Goal: Task Accomplishment & Management: Complete application form

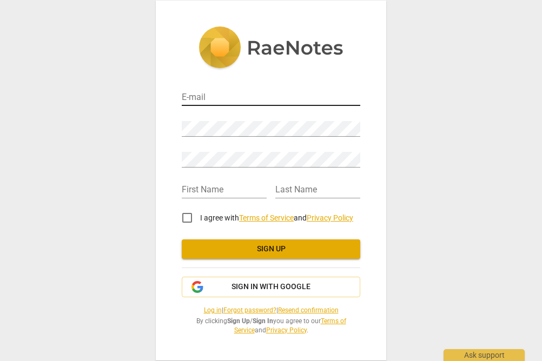
click at [206, 96] on input "email" at bounding box center [271, 98] width 178 height 16
type input "[PERSON_NAME][EMAIL_ADDRESS][DOMAIN_NAME]"
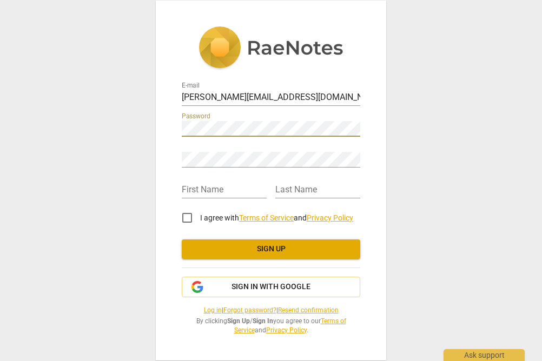
click at [255, 251] on span "Sign up" at bounding box center [270, 249] width 161 height 11
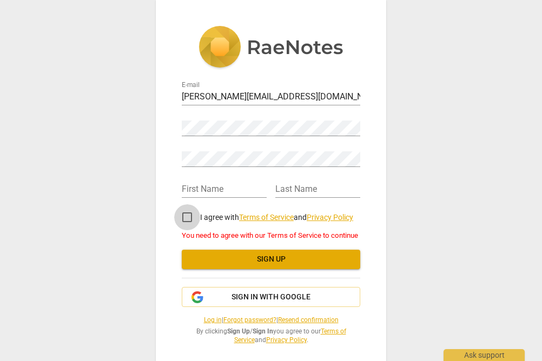
click at [187, 215] on input "I agree with Terms of Service and Privacy Policy" at bounding box center [187, 217] width 26 height 26
checkbox input "true"
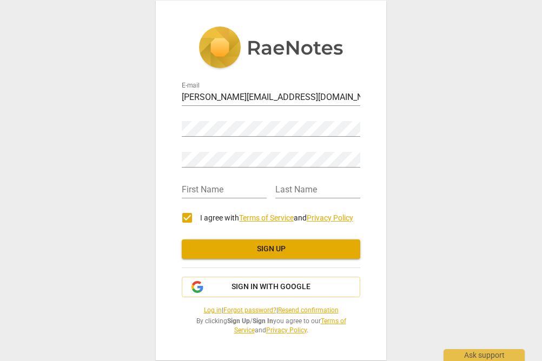
click at [242, 254] on span "Sign up" at bounding box center [270, 249] width 161 height 11
click at [231, 246] on span "Sign up" at bounding box center [270, 249] width 161 height 11
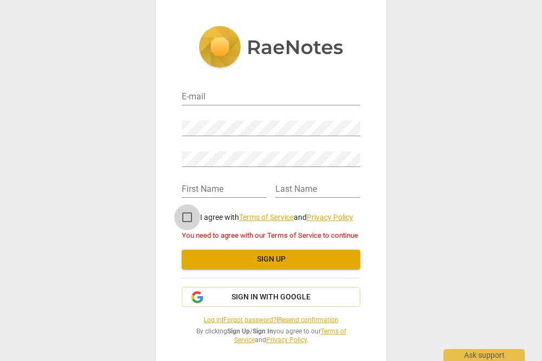
click at [184, 215] on input "I agree with Terms of Service and Privacy Policy" at bounding box center [187, 217] width 26 height 26
checkbox input "true"
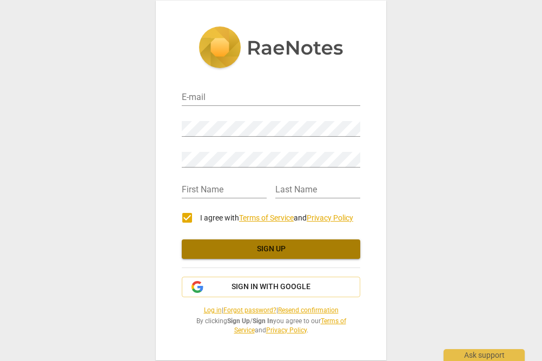
click at [223, 250] on span "Sign up" at bounding box center [270, 249] width 161 height 11
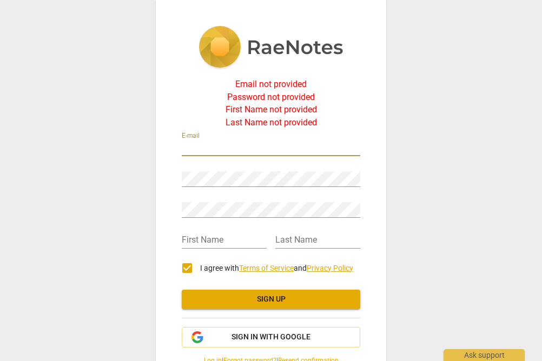
click at [210, 144] on input "email" at bounding box center [271, 149] width 178 height 16
type input "[PERSON_NAME][EMAIL_ADDRESS][DOMAIN_NAME]"
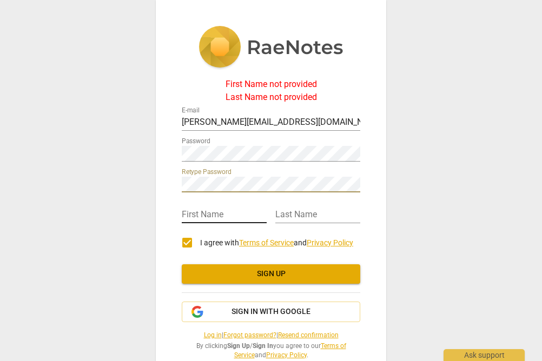
click at [203, 217] on input "text" at bounding box center [224, 216] width 85 height 16
type input "[PERSON_NAME]"
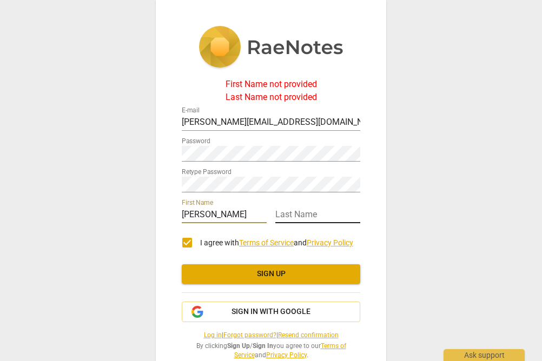
click at [303, 218] on input "text" at bounding box center [317, 216] width 85 height 16
type input "Kochany"
click at [289, 273] on span "Sign up" at bounding box center [270, 274] width 161 height 11
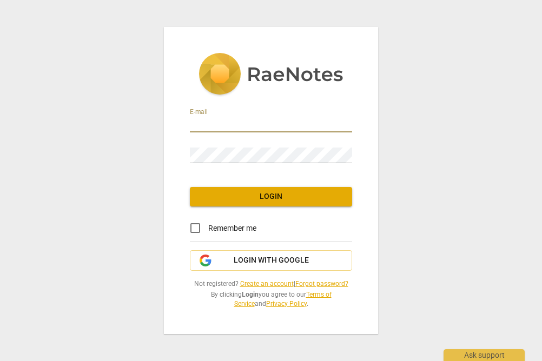
click at [226, 123] on input "email" at bounding box center [271, 125] width 162 height 16
type input "[PERSON_NAME][EMAIL_ADDRESS][DOMAIN_NAME]"
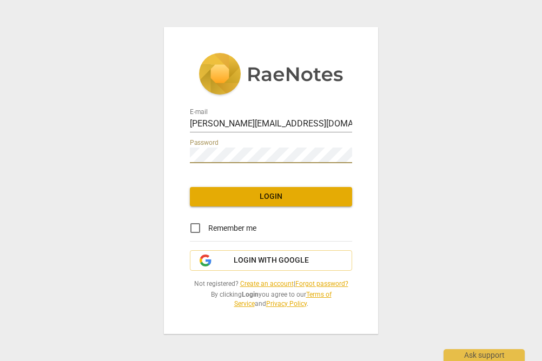
click at [254, 197] on span "Login" at bounding box center [270, 196] width 145 height 11
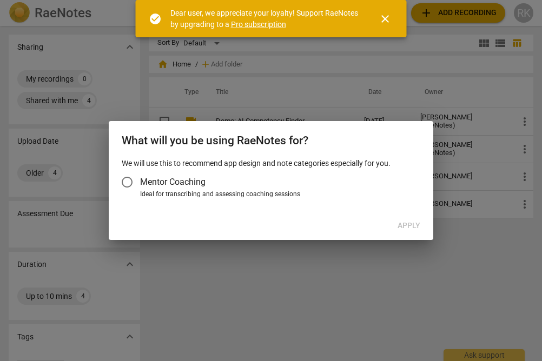
click at [129, 180] on input "Mentor Coaching" at bounding box center [127, 182] width 26 height 26
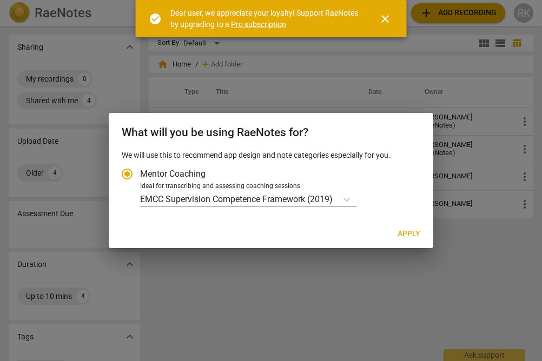
click at [416, 232] on span "Apply" at bounding box center [408, 234] width 23 height 11
radio input "false"
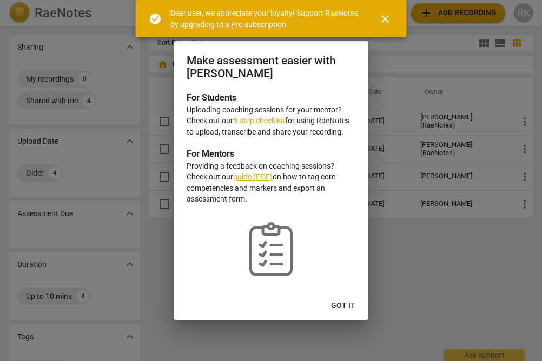
click at [259, 121] on link "5-step checklist" at bounding box center [259, 120] width 52 height 9
click at [351, 305] on span "Got it" at bounding box center [343, 306] width 24 height 11
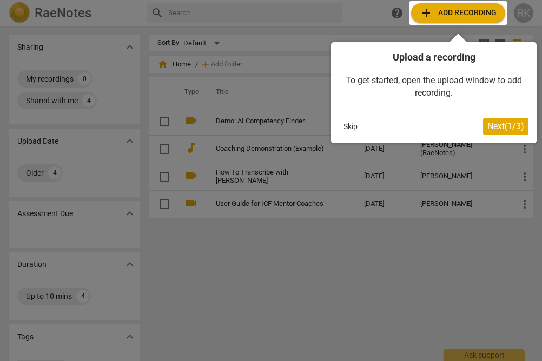
click at [465, 15] on div at bounding box center [458, 13] width 98 height 24
click at [451, 15] on div at bounding box center [458, 13] width 98 height 24
click at [352, 128] on button "Skip" at bounding box center [350, 126] width 23 height 16
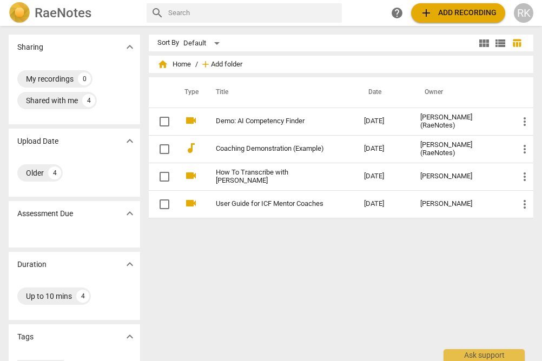
click at [229, 64] on span "Add folder" at bounding box center [226, 65] width 31 height 8
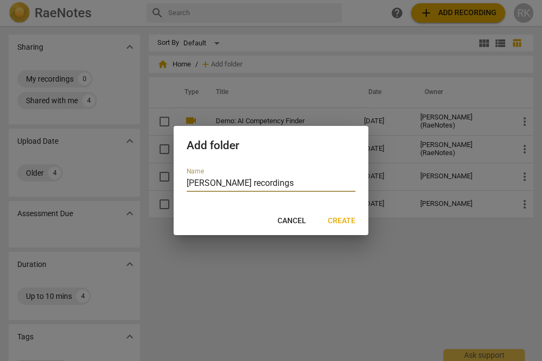
type input "Rachel K recordings"
click at [340, 218] on span "Create" at bounding box center [342, 221] width 28 height 11
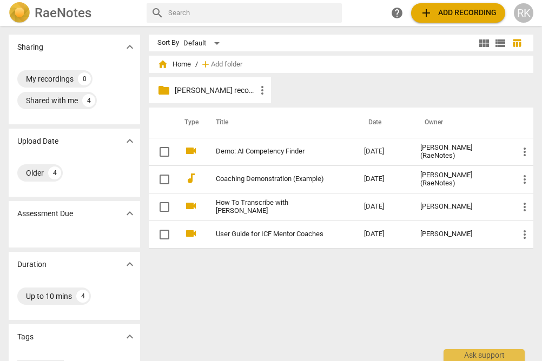
click at [258, 88] on span "more_vert" at bounding box center [262, 90] width 13 height 13
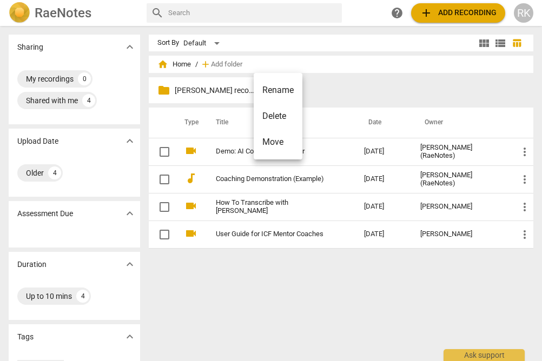
click at [258, 88] on li "Rename" at bounding box center [278, 90] width 49 height 26
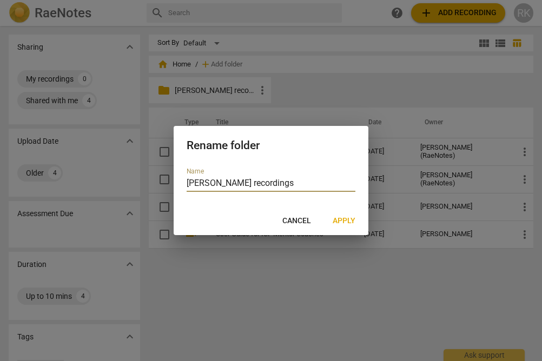
click at [344, 218] on span "Apply" at bounding box center [343, 221] width 23 height 11
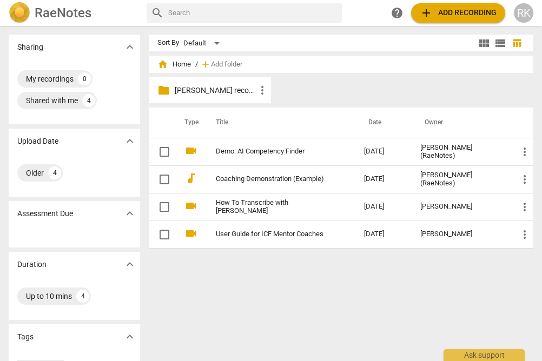
click at [453, 15] on span "add Add recording" at bounding box center [457, 12] width 77 height 13
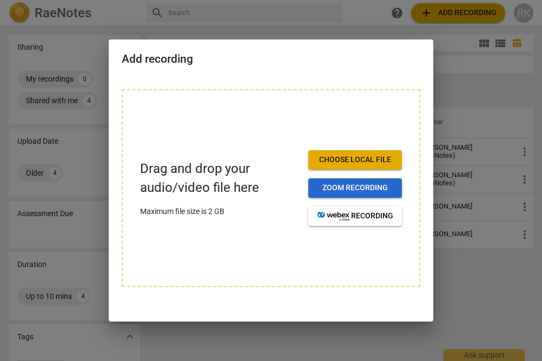
click at [332, 187] on span "Zoom recording" at bounding box center [355, 188] width 76 height 11
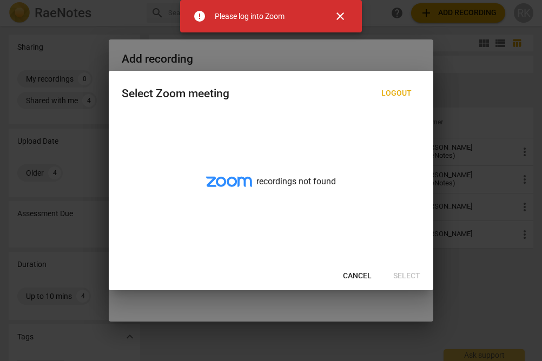
click at [340, 15] on span "close" at bounding box center [339, 16] width 13 height 13
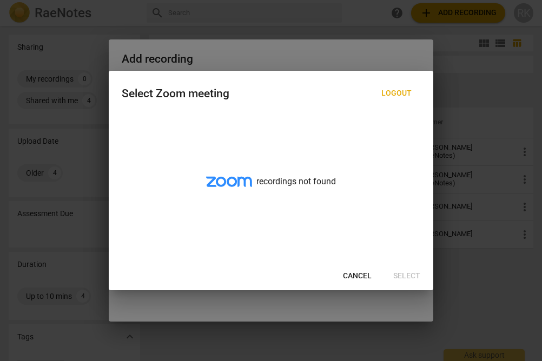
click at [408, 93] on span "Logout" at bounding box center [396, 93] width 30 height 11
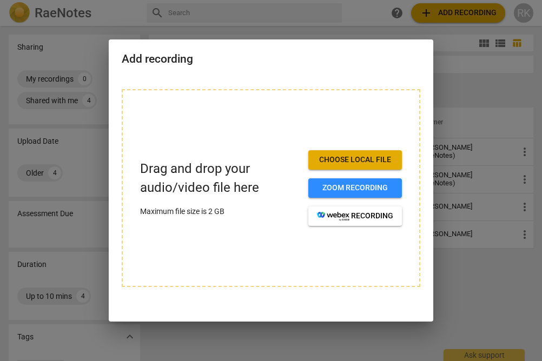
click at [366, 160] on span "Choose local file" at bounding box center [355, 160] width 76 height 11
click at [343, 162] on span "Choose local file" at bounding box center [355, 160] width 76 height 11
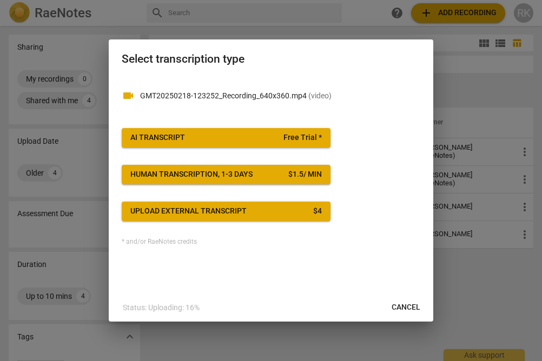
click at [412, 306] on span "Cancel" at bounding box center [405, 307] width 29 height 11
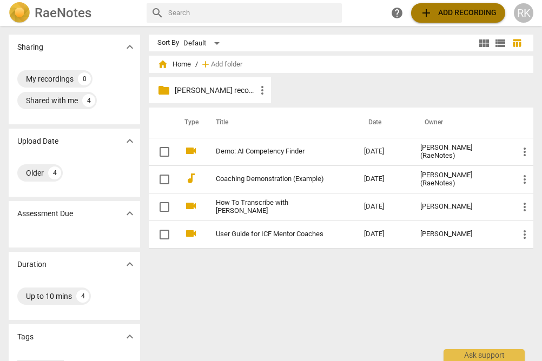
click at [455, 19] on button "add Add recording" at bounding box center [458, 12] width 94 height 19
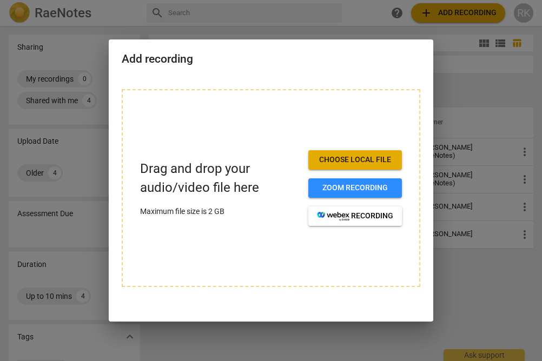
click at [372, 162] on span "Choose local file" at bounding box center [355, 160] width 76 height 11
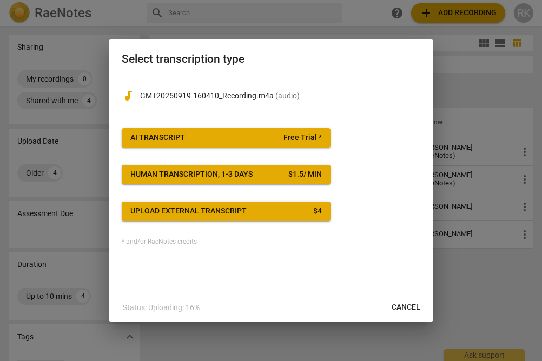
click at [282, 137] on span "AI Transcript Free Trial *" at bounding box center [225, 137] width 191 height 11
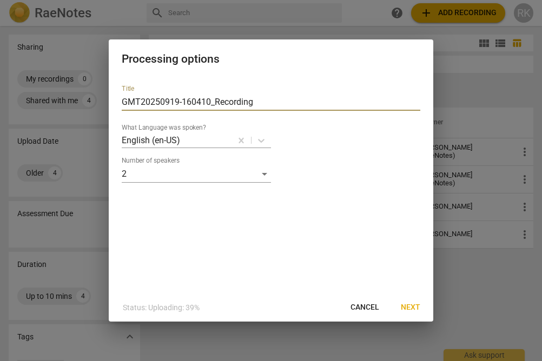
click at [252, 101] on input "GMT20250919-160410_Recording" at bounding box center [271, 102] width 298 height 17
click at [295, 102] on input "GMT20250919-160410_Recording Lynn H for Rachel K" at bounding box center [271, 102] width 298 height 17
type input "GMT20250919-160410_Recording [PERSON_NAME] with [PERSON_NAME]"
click at [411, 305] on span "Next" at bounding box center [410, 307] width 19 height 11
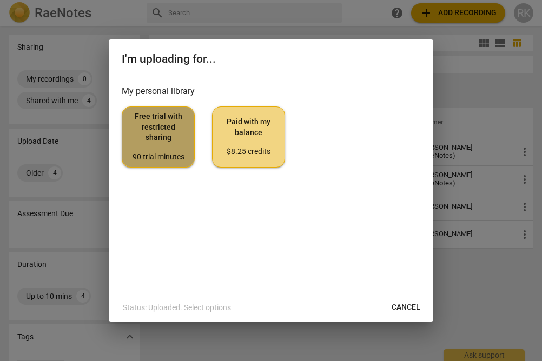
click at [165, 141] on span "Free trial with restricted sharing 90 trial minutes" at bounding box center [158, 136] width 55 height 51
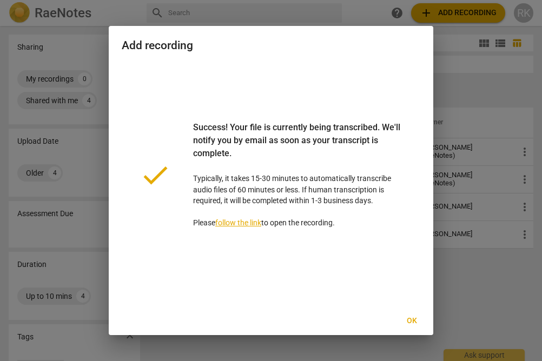
scroll to position [6, 0]
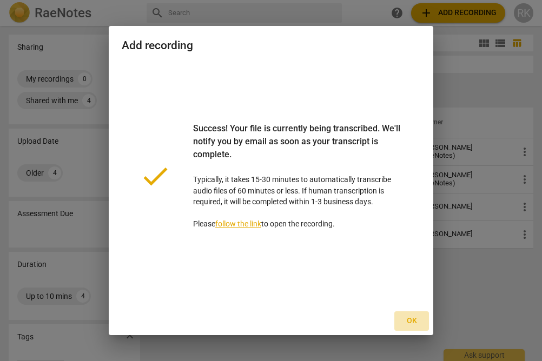
click at [413, 318] on span "Ok" at bounding box center [411, 321] width 17 height 11
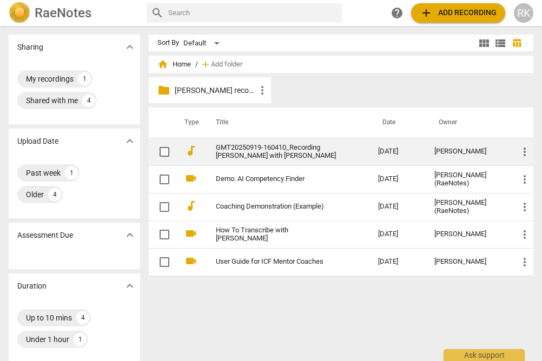
click at [523, 151] on span "more_vert" at bounding box center [524, 151] width 13 height 13
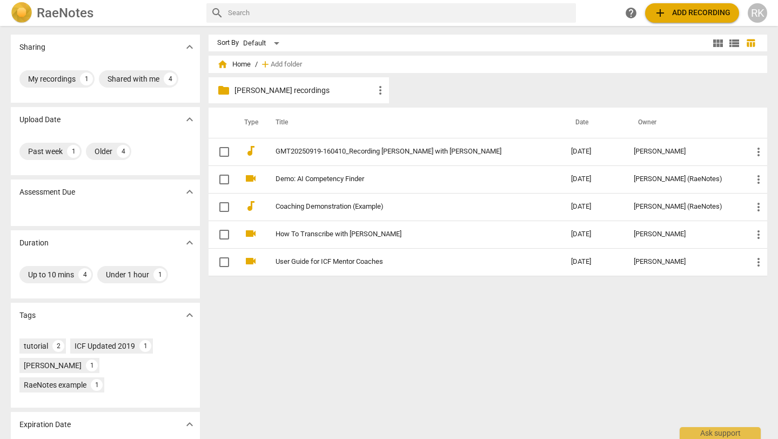
scroll to position [26, 0]
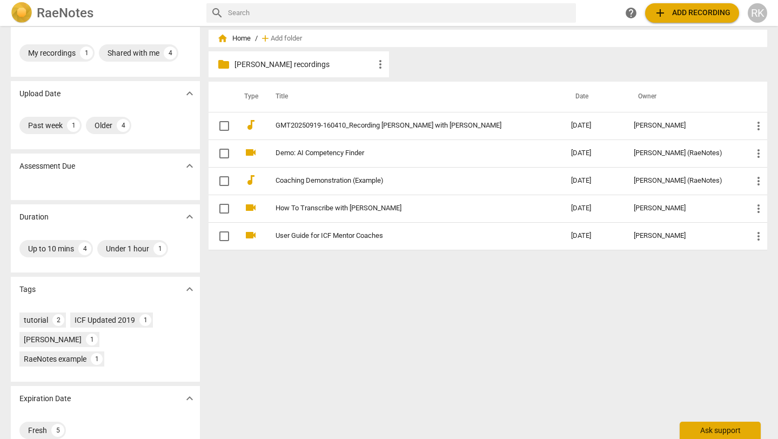
click at [541, 361] on div "Ask support" at bounding box center [720, 430] width 81 height 17
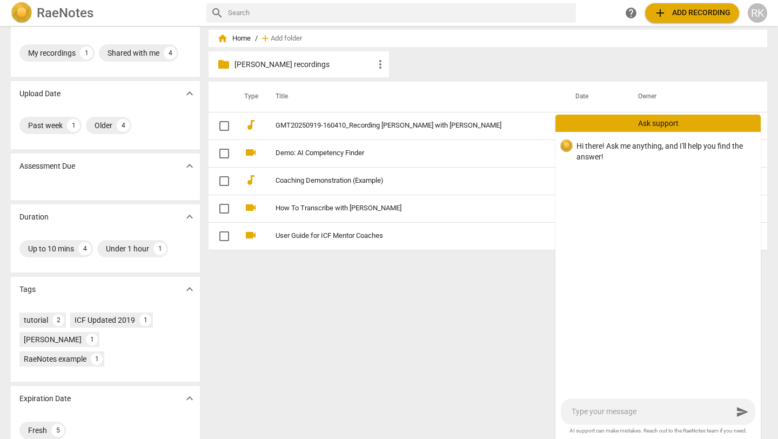
type textarea "H"
type textarea "Hi"
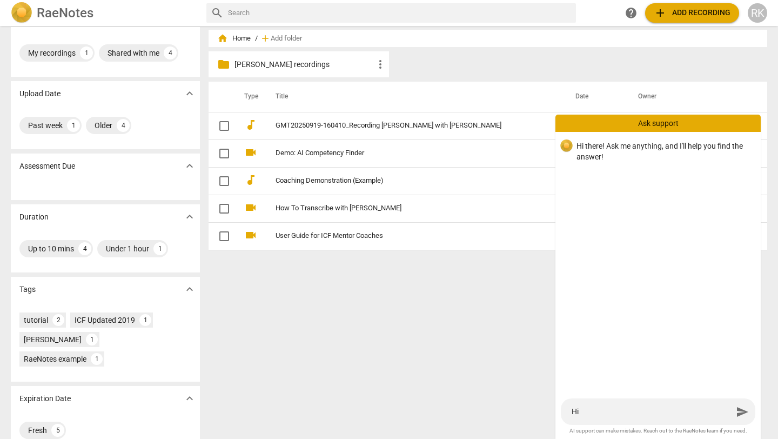
type textarea "Hi"
type textarea "Hi I"
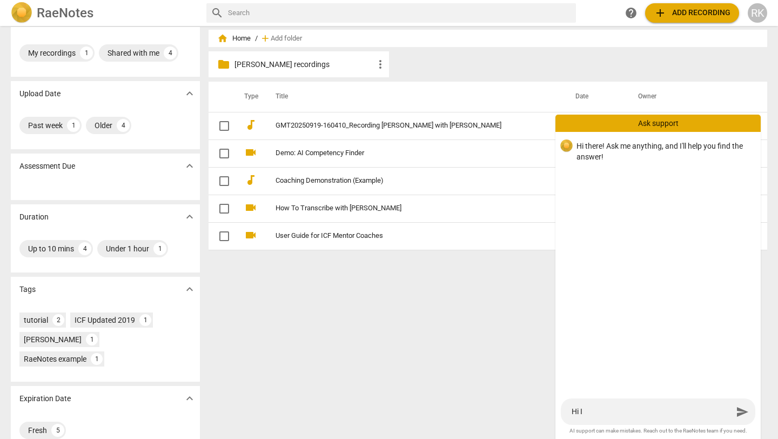
type textarea "Hi I h"
type textarea "Hi I ha"
type textarea "Hi I hav"
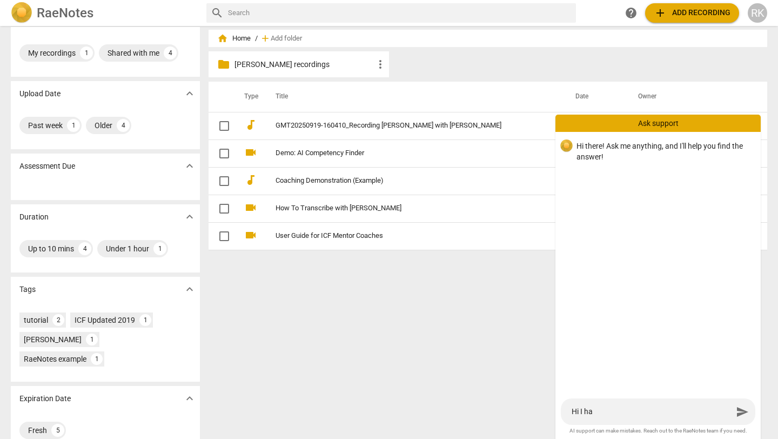
type textarea "Hi I hav"
type textarea "Hi I have"
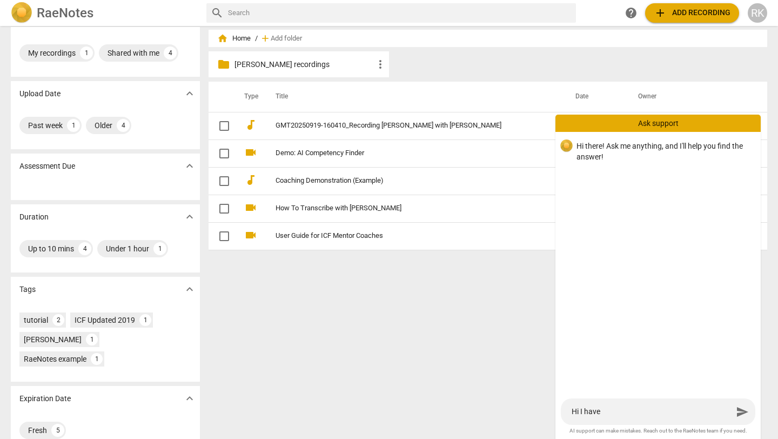
type textarea "Hi I have a"
type textarea "Hi I have a r"
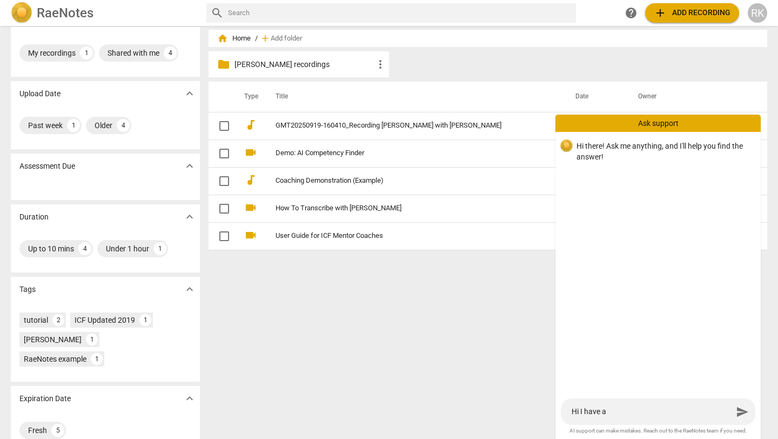
type textarea "Hi I have a r"
type textarea "Hi I have a re"
type textarea "Hi I have a rec"
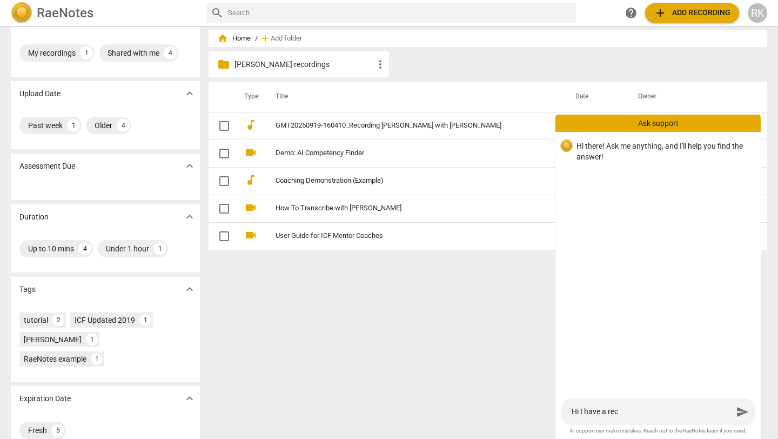
type textarea "Hi I have a recr"
type textarea "Hi I have a recro"
type textarea "Hi I have a recrod"
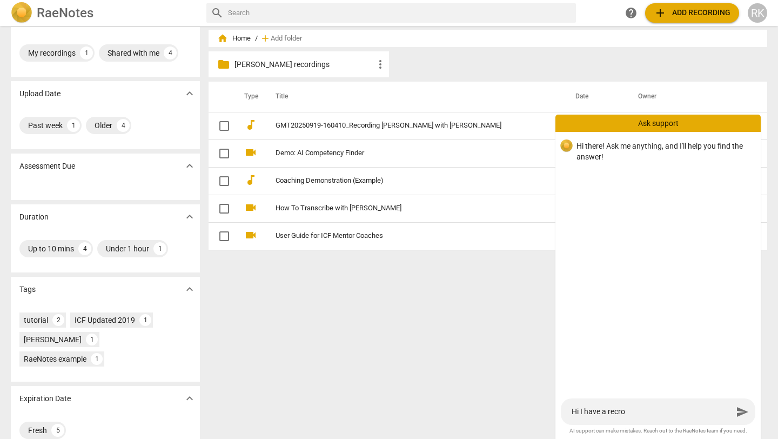
type textarea "Hi I have a recrod"
type textarea "Hi I have a recrodi"
type textarea "Hi I have a recrodin"
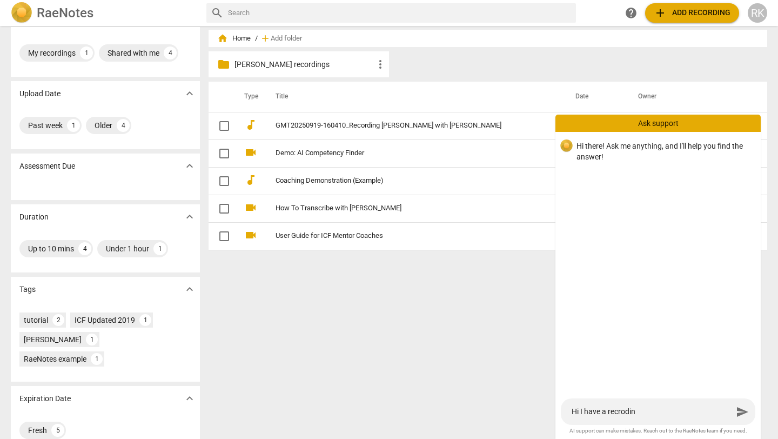
type textarea "Hi I have a recroding"
type textarea "Hi I have a recroding a"
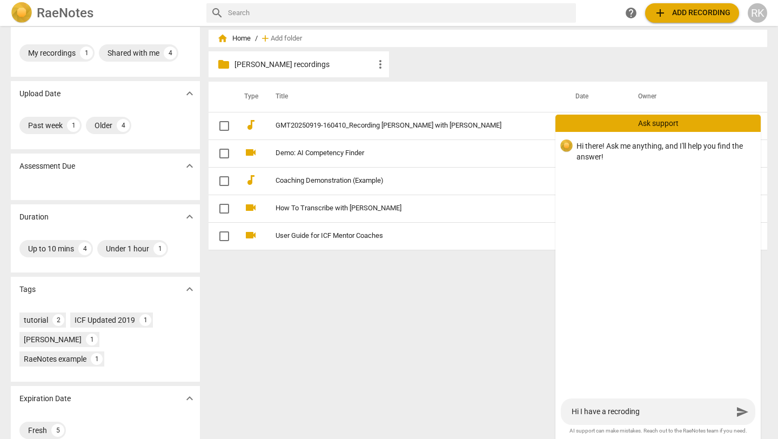
type textarea "Hi I have a recroding a"
type textarea "Hi I have a recroding an"
type textarea "Hi I have a recroding and"
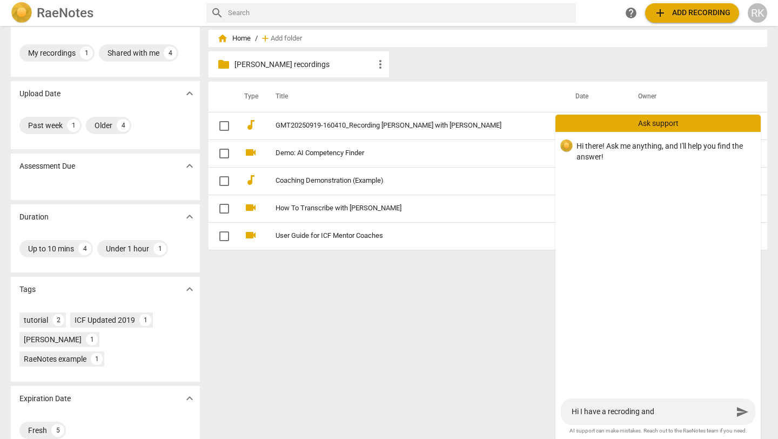
type textarea "Hi I have a recroding and"
type textarea "Hi I have a recroding an"
type textarea "Hi I have a recroding a"
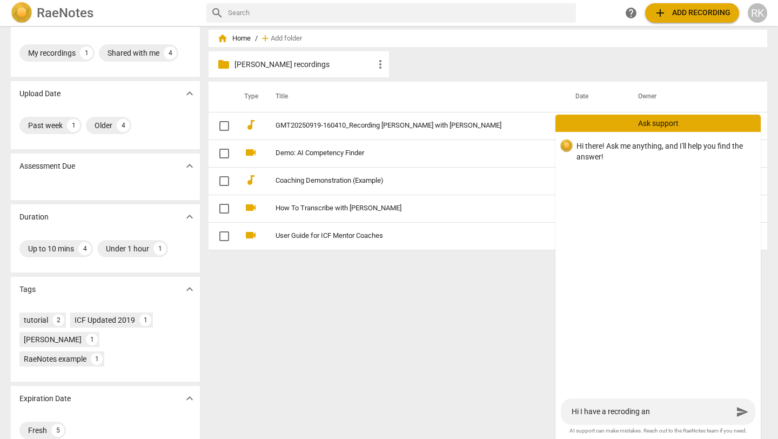
type textarea "Hi I have a recroding a"
type textarea "Hi I have a recroding"
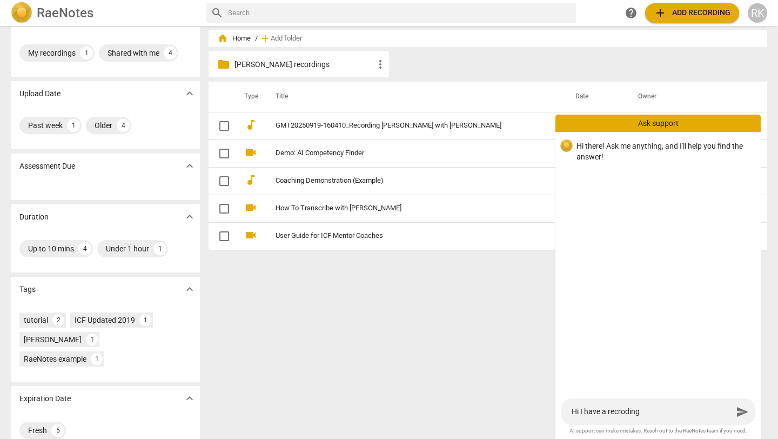
type textarea "Hi I have a recrodin"
type textarea "Hi I have a recrodi"
type textarea "Hi I have a recrod"
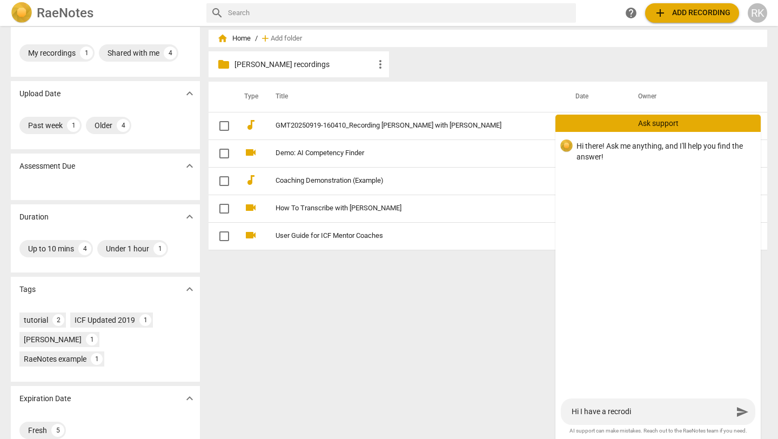
type textarea "Hi I have a recrod"
type textarea "Hi I have a recro"
type textarea "Hi I have a recr"
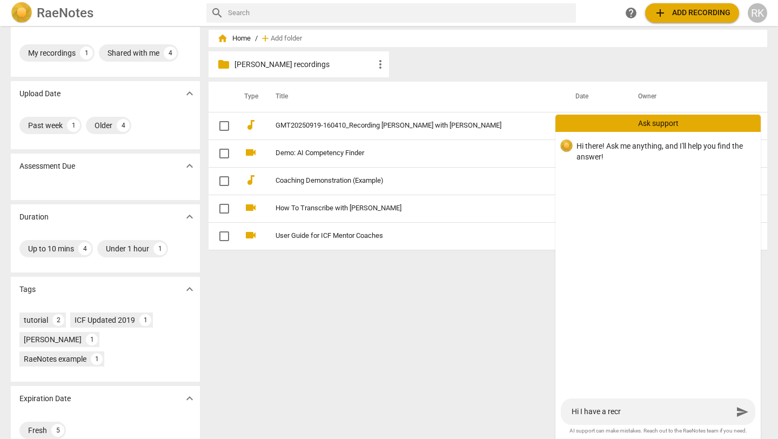
type textarea "Hi I have a rec"
type textarea "Hi I have a reco"
type textarea "Hi I have a recor"
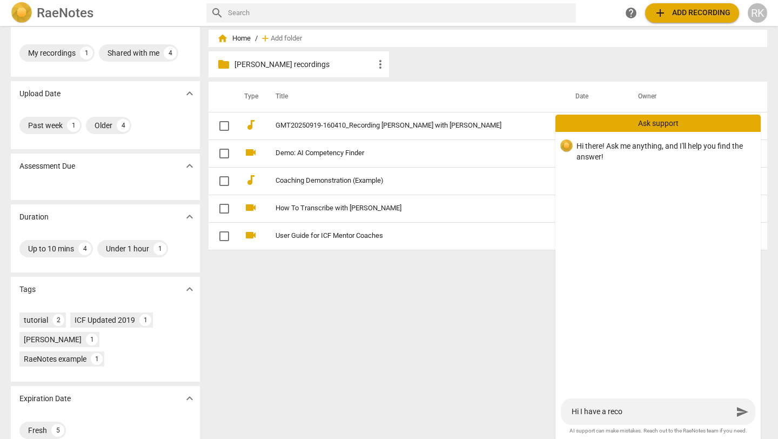
type textarea "Hi I have a recor"
type textarea "Hi I have a record"
type textarea "Hi I have a recordi"
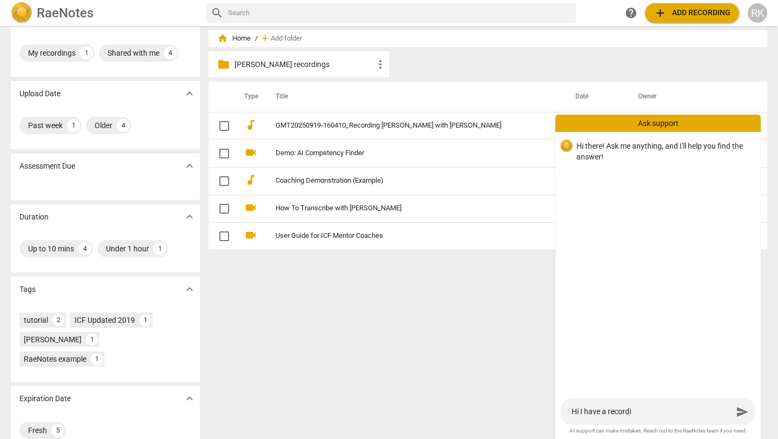
type textarea "Hi I have a recordin"
type textarea "Hi I have a recording"
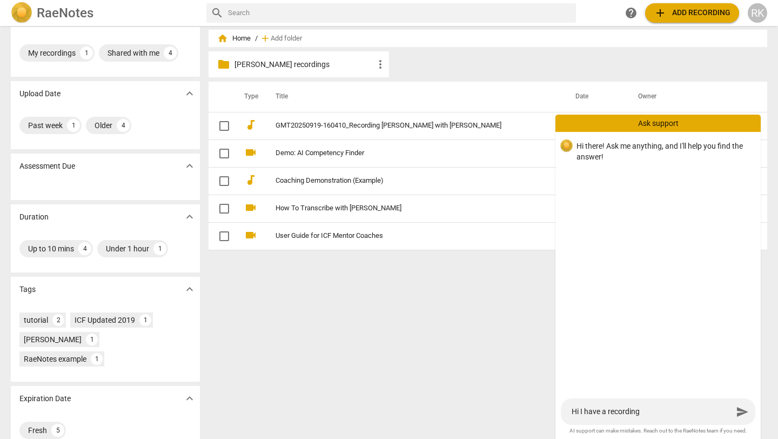
type textarea "Hi I have a recording"
type textarea "Hi I have a recording u"
type textarea "Hi I have a recording up"
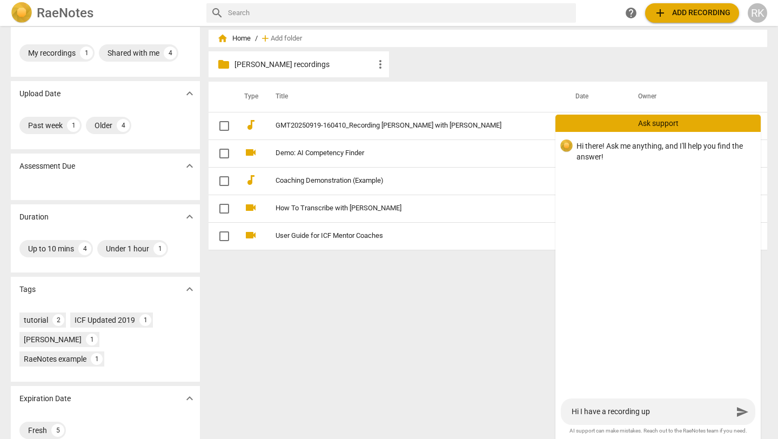
type textarea "Hi I have a recording upo"
type textarea "Hi I have a recording up"
type textarea "Hi I have a recording upl"
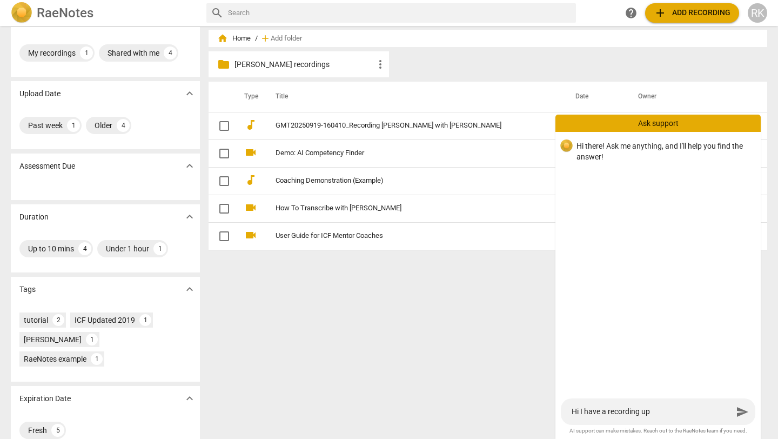
type textarea "Hi I have a recording upl"
type textarea "Hi I have a recording uplo"
type textarea "Hi I have a recording uploa"
type textarea "Hi I have a recording upload"
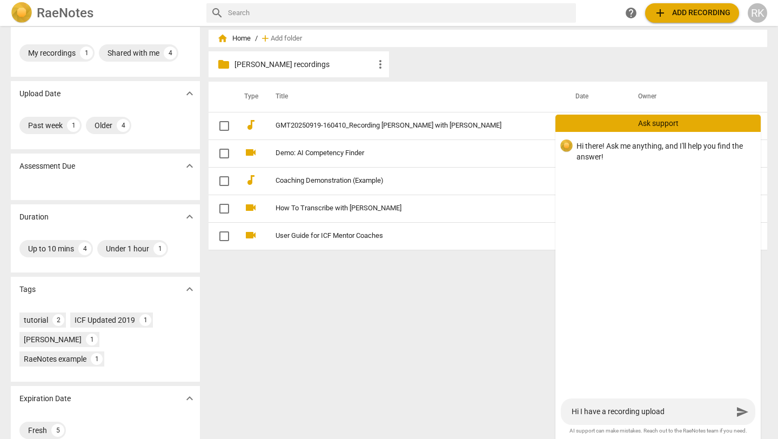
type textarea "Hi I have a recording uploade"
type textarea "Hi I have a recording uploaded"
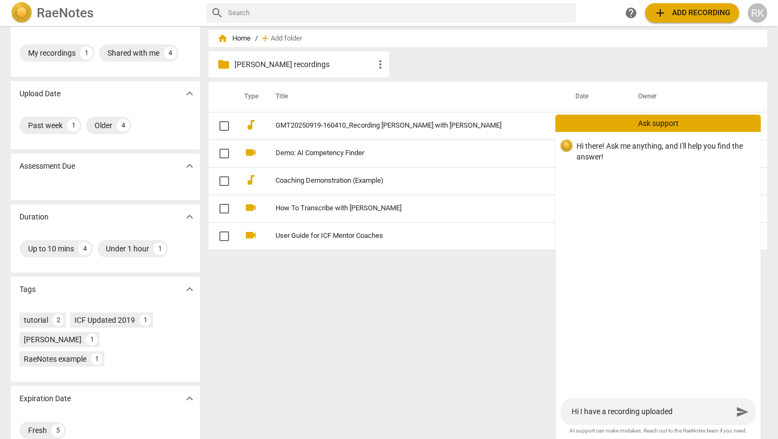
type textarea "Hi I have a recording uploaded"
type textarea "Hi I have a recording uploaded t"
type textarea "Hi I have a recording uploaded to"
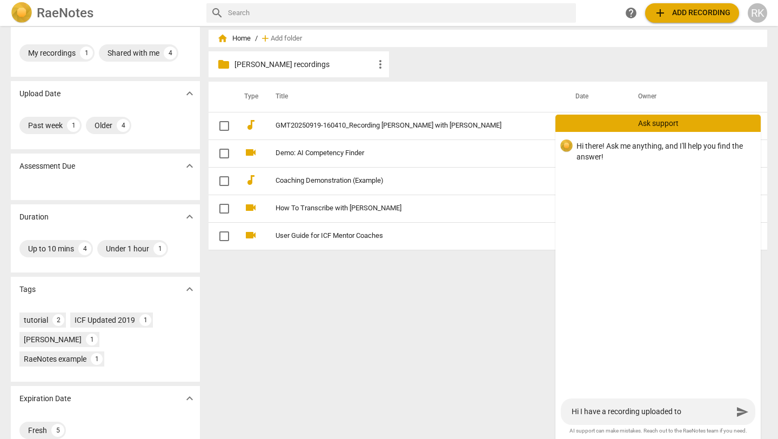
type textarea "Hi I have a recording uploaded to"
type textarea "Hi I have a recording uploaded to r"
type textarea "Hi I have a recording uploaded to ra"
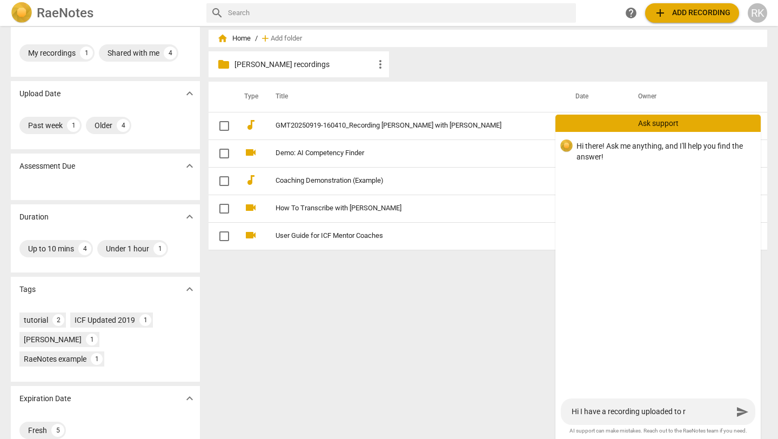
type textarea "Hi I have a recording uploaded to ra"
type textarea "Hi I have a recording uploaded to rai"
type textarea "Hi I have a recording uploaded to raie"
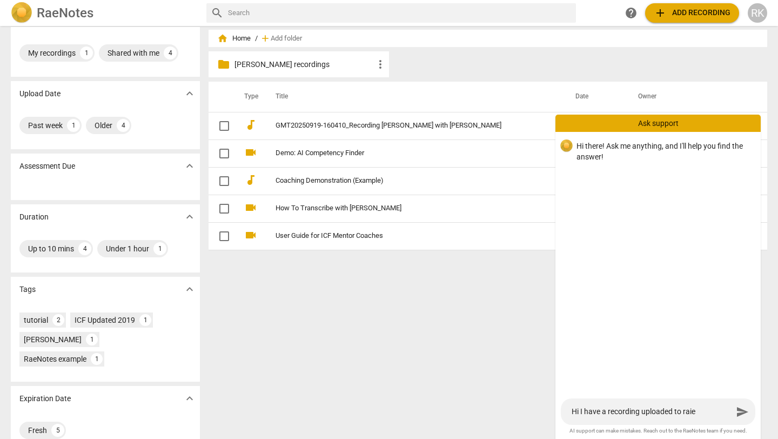
type textarea "Hi I have a recording uploaded to rai"
type textarea "Hi I have a recording uploaded to ra"
type textarea "Hi I have a recording uploaded to rae"
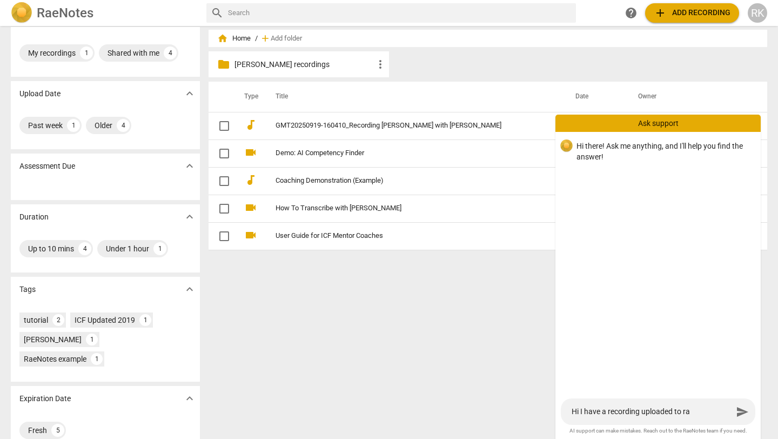
type textarea "Hi I have a recording uploaded to rae"
type textarea "Hi I have a recording uploaded to raen"
type textarea "Hi I have a recording uploaded to raeno"
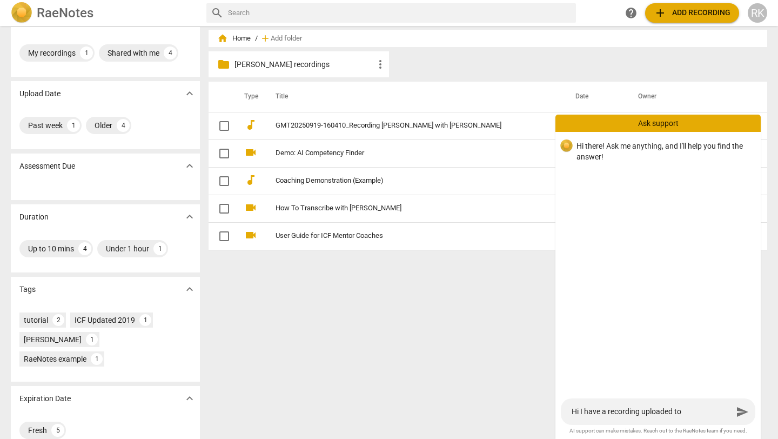
type textarea "Hi I have a recording uploaded to raenot"
type textarea "Hi I have a recording uploaded to raenote"
type textarea "Hi I have a recording uploaded to raenotes"
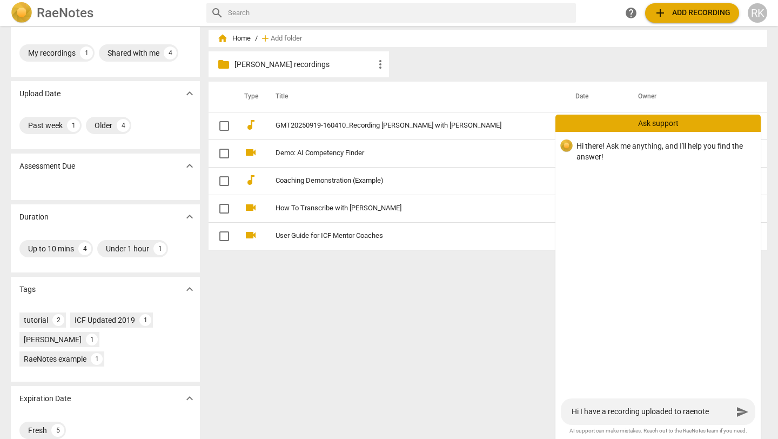
type textarea "Hi I have a recording uploaded to raenotes"
type textarea "Hi I have a recording uploaded to raenotes."
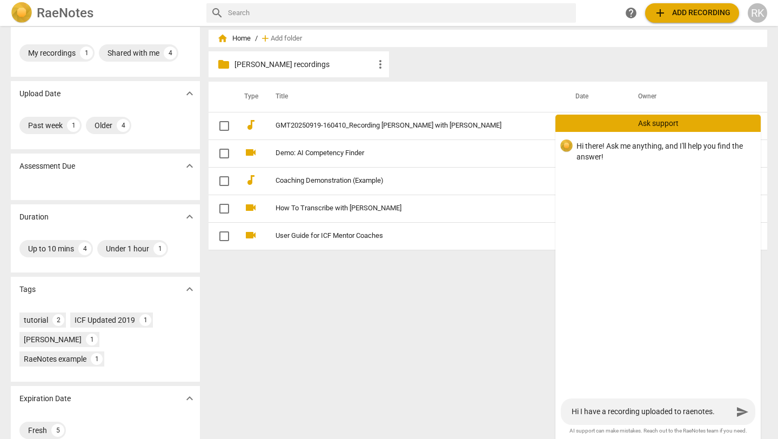
type textarea "Hi I have a recording uploaded to raenotes. a"
type textarea "Hi I have a recording uploaded to raenotes. an"
type textarea "Hi I have a recording uploaded to raenotes. and"
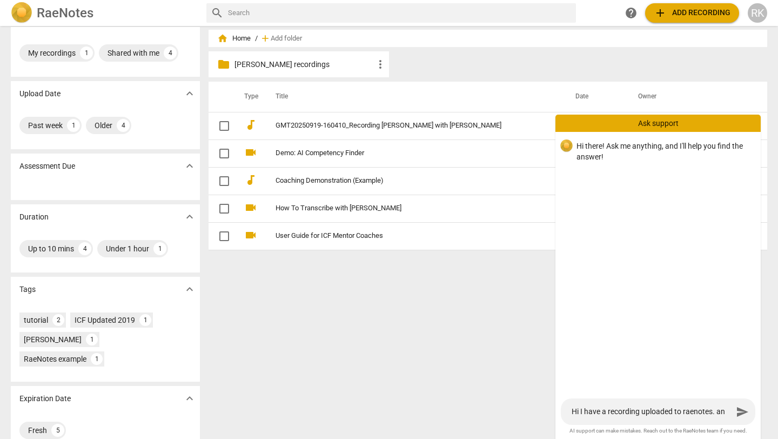
type textarea "Hi I have a recording uploaded to raenotes. and"
type textarea "Hi I have a recording uploaded to raenotes. and I"
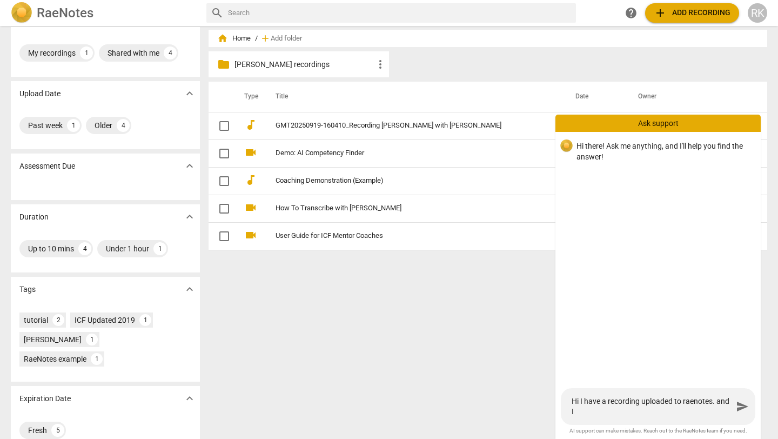
type textarea "Hi I have a recording uploaded to raenotes. and I"
type textarea "Hi I have a recording uploaded to raenotes. and I h"
type textarea "Hi I have a recording uploaded to raenotes. and I"
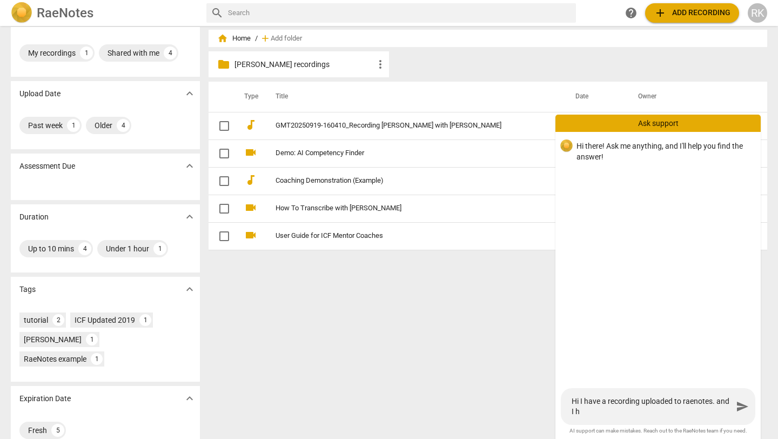
type textarea "Hi I have a recording uploaded to raenotes. and I"
type textarea "Hi I have a recording uploaded to raenotes. and"
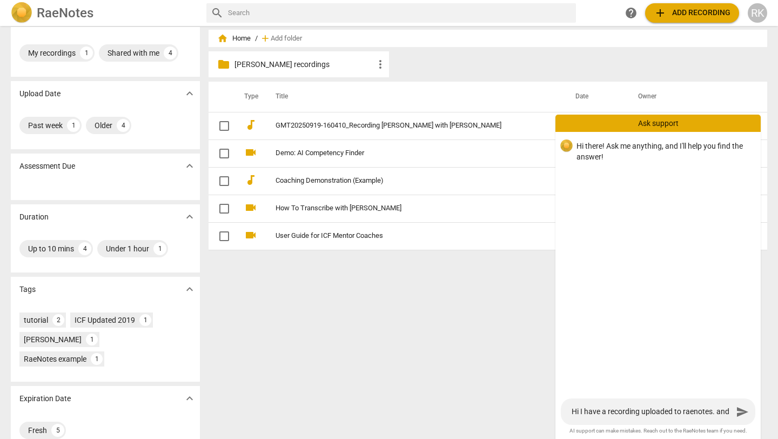
type textarea "Hi I have a recording uploaded to raenotes. and R"
type textarea "Hi I have a recording uploaded to raenotes. and Ra"
type textarea "Hi I have a recording uploaded to raenotes. and Rae"
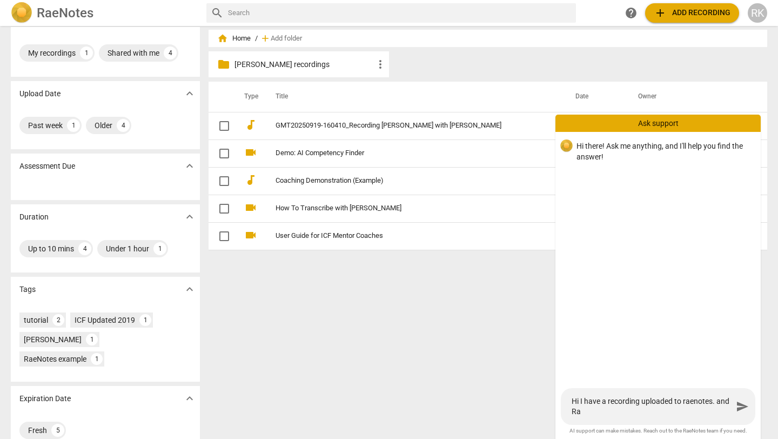
type textarea "Hi I have a recording uploaded to raenotes. and Rae"
type textarea "Hi I have a recording uploaded to raenotes. and Raen"
type textarea "Hi I have a recording uploaded to raenotes. and Raeno"
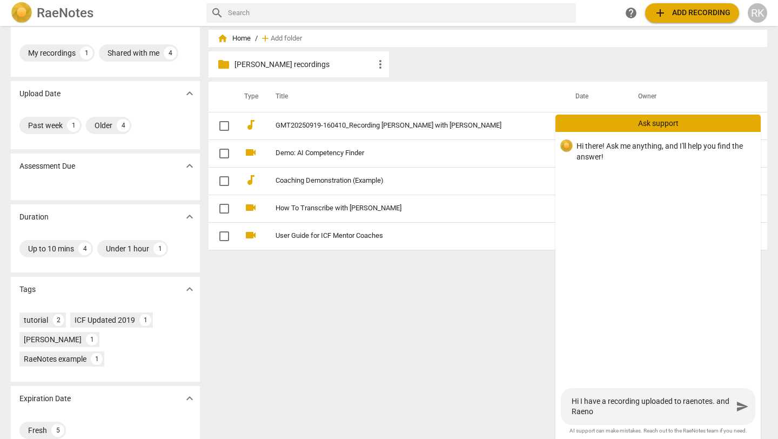
type textarea "Hi I have a recording uploaded to raenotes. and Raenot"
type textarea "Hi I have a recording uploaded to raenotes. and Raenote"
type textarea "Hi I have a recording uploaded to raenotes. and Raenotes"
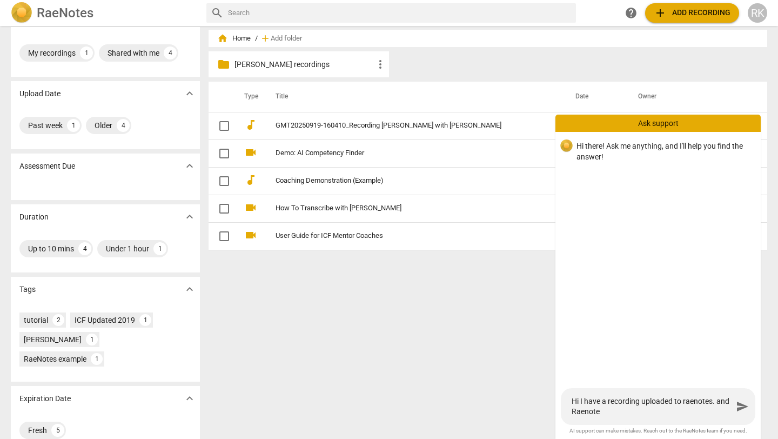
type textarea "Hi I have a recording uploaded to raenotes. and Raenotes"
type textarea "Hi I have a recording uploaded to raenotes. and Raenotes h"
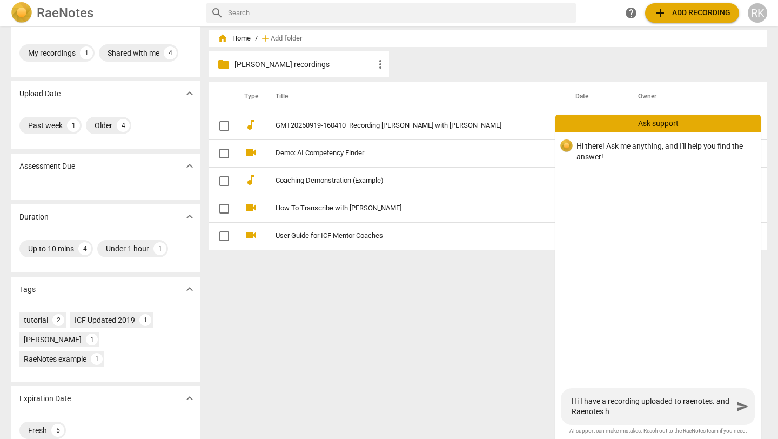
type textarea "Hi I have a recording uploaded to raenotes. and Raenotes ha"
type textarea "Hi I have a recording uploaded to raenotes. and Raenotes has"
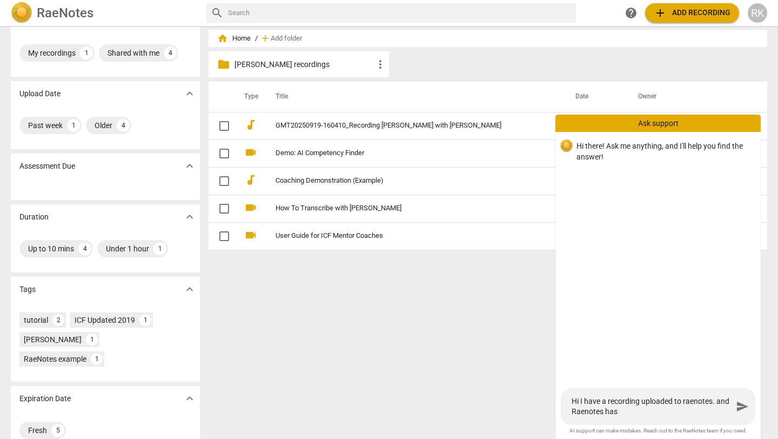
type textarea "Hi I have a recording uploaded to raenotes. and Raenotes has"
type textarea "Hi I have a recording uploaded to raenotes. and Raenotes has s"
type textarea "Hi I have a recording uploaded to raenotes. and Raenotes has se"
type textarea "Hi I have a recording uploaded to raenotes. and Raenotes has sen"
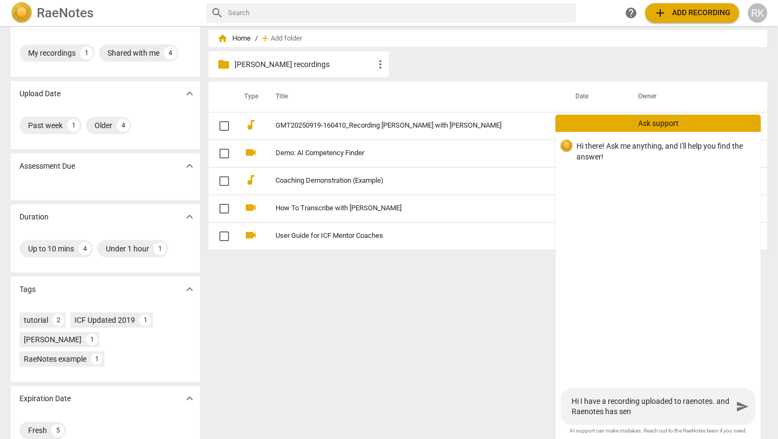
type textarea "Hi I have a recording uploaded to raenotes. and Raenotes has sent"
type textarea "Hi I have a recording uploaded to raenotes. and Raenotes has sent m"
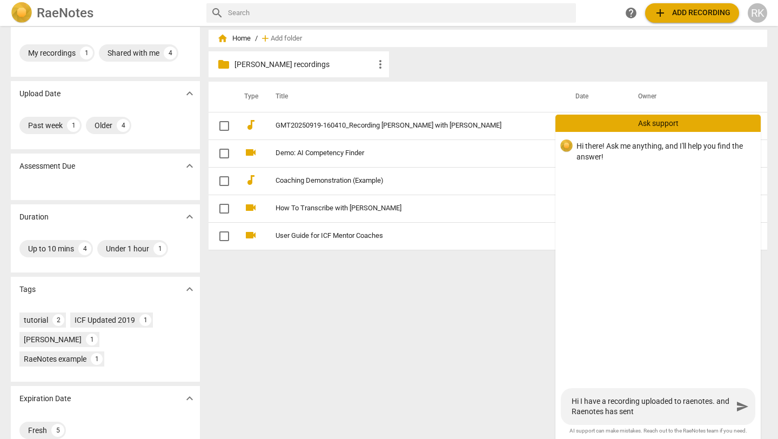
type textarea "Hi I have a recording uploaded to raenotes. and Raenotes has sent m"
type textarea "Hi I have a recording uploaded to raenotes. and Raenotes has sent me"
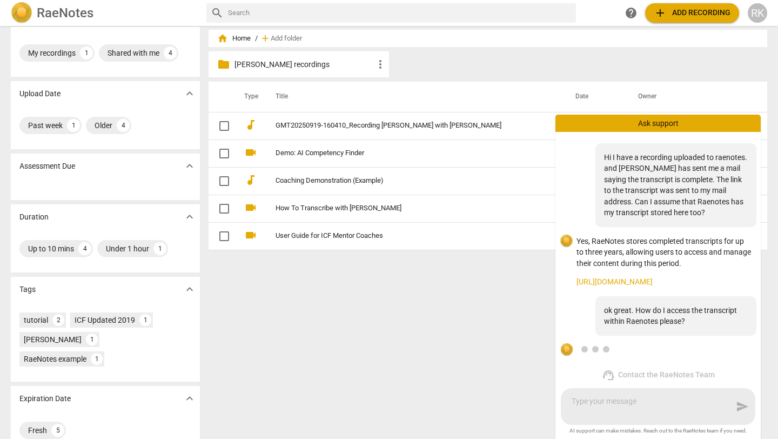
scroll to position [72, 0]
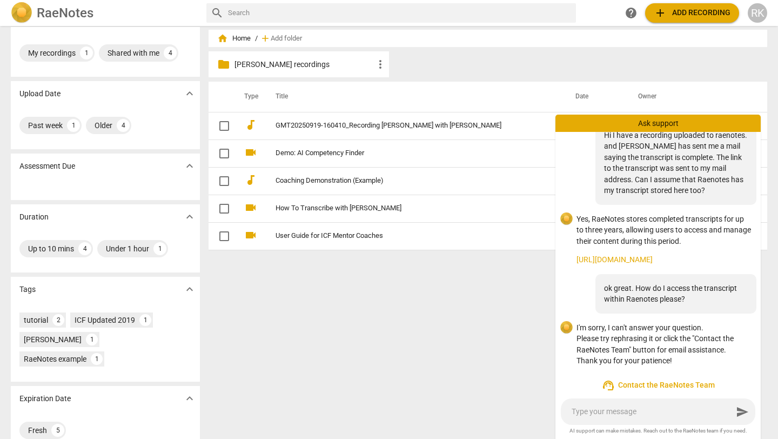
click at [541, 361] on span "support_agent Contact the RaeNotes Team" at bounding box center [658, 385] width 188 height 13
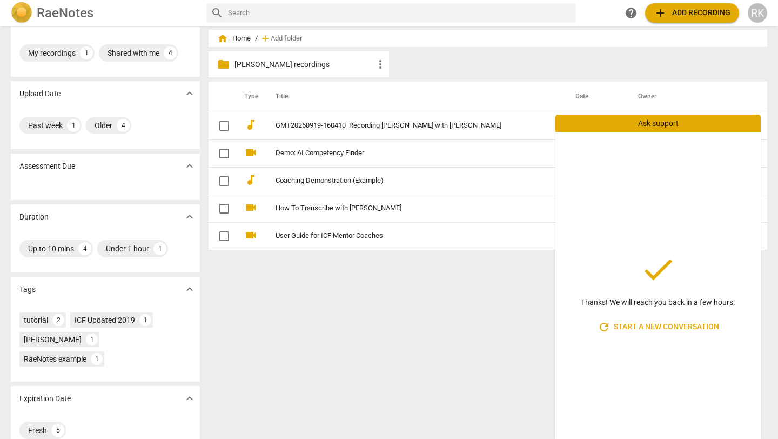
click at [541, 105] on th "Date" at bounding box center [594, 97] width 63 height 30
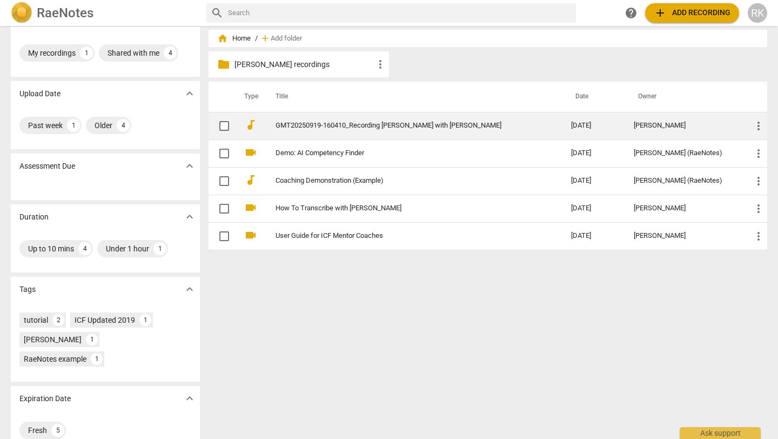
click at [541, 123] on span "more_vert" at bounding box center [758, 125] width 13 height 13
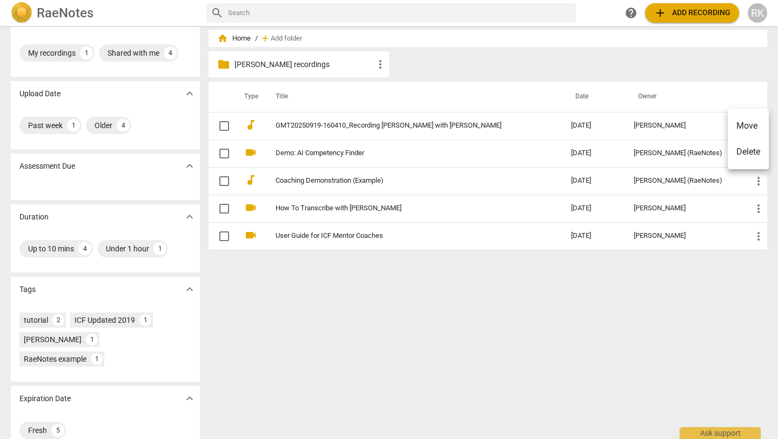
click at [461, 115] on div at bounding box center [389, 219] width 778 height 439
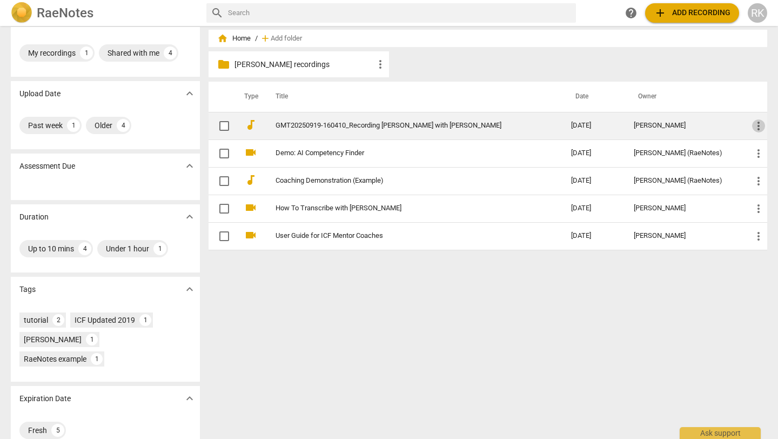
click at [541, 127] on span "more_vert" at bounding box center [758, 125] width 13 height 13
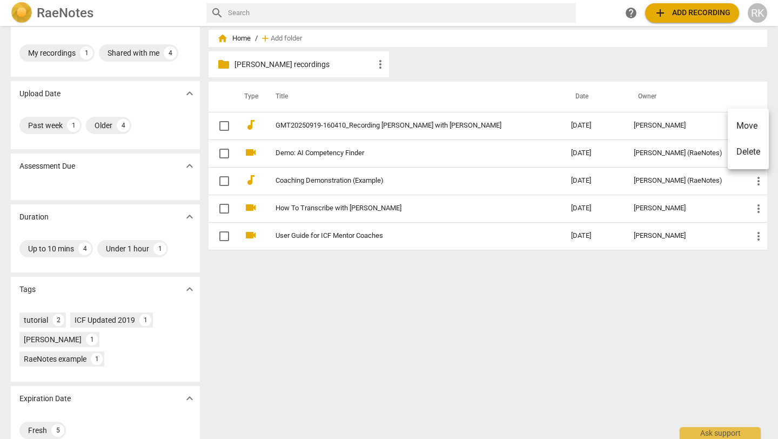
click at [431, 124] on div at bounding box center [389, 219] width 778 height 439
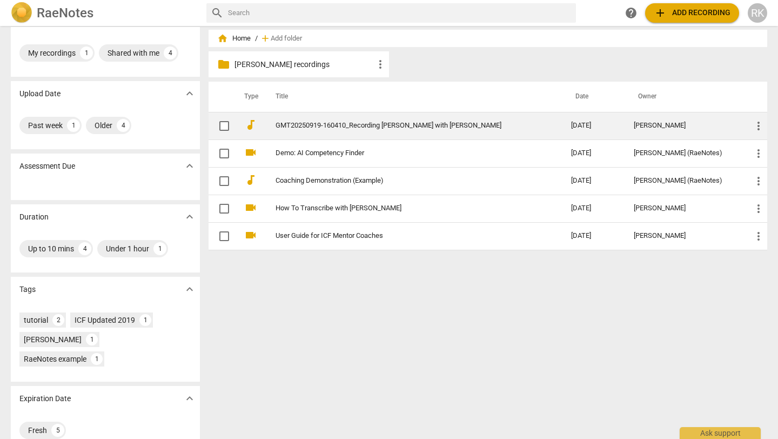
click at [431, 124] on link "GMT20250919-160410_Recording [PERSON_NAME] with [PERSON_NAME]" at bounding box center [404, 126] width 257 height 8
click at [431, 0] on html "RaeNotes search help add Add recording RK Sharing expand_more My recordings 1 S…" at bounding box center [389, 0] width 778 height 0
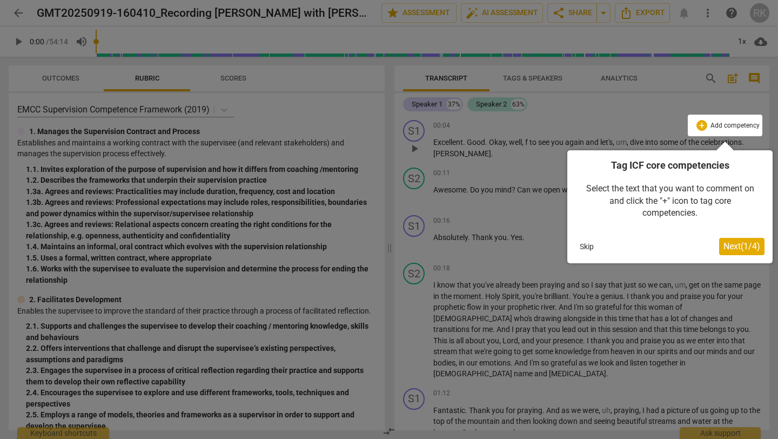
click at [227, 108] on div at bounding box center [389, 219] width 778 height 439
click at [541, 77] on div at bounding box center [389, 219] width 778 height 439
click at [225, 108] on div at bounding box center [389, 219] width 778 height 439
click at [241, 76] on div at bounding box center [389, 219] width 778 height 439
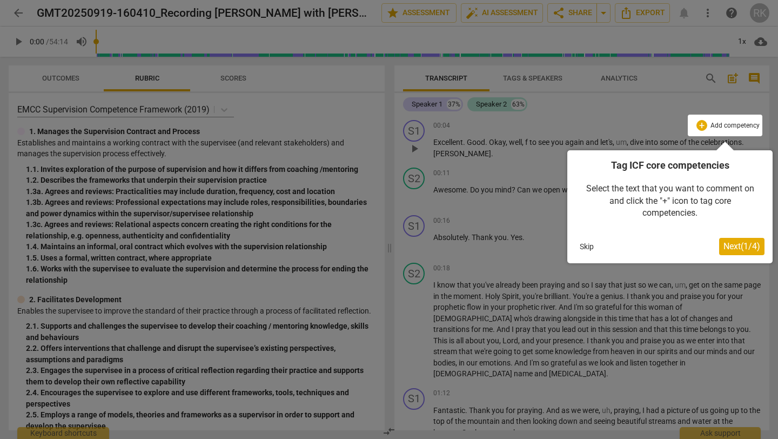
click at [64, 77] on div at bounding box center [389, 219] width 778 height 439
click at [541, 246] on button "Skip" at bounding box center [587, 246] width 23 height 16
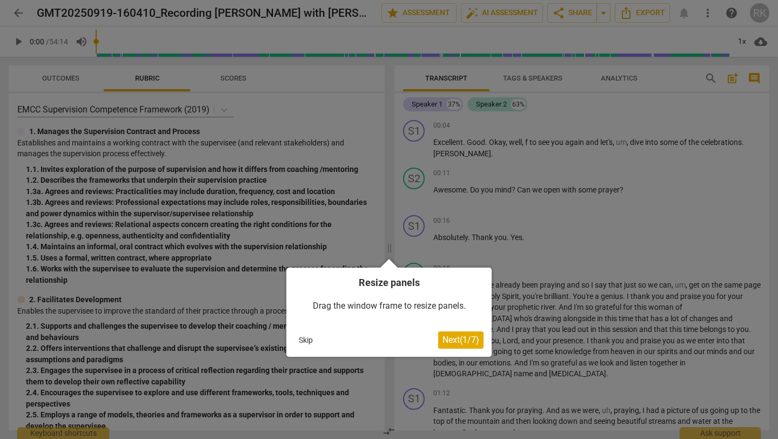
click at [309, 341] on button "Skip" at bounding box center [306, 340] width 23 height 16
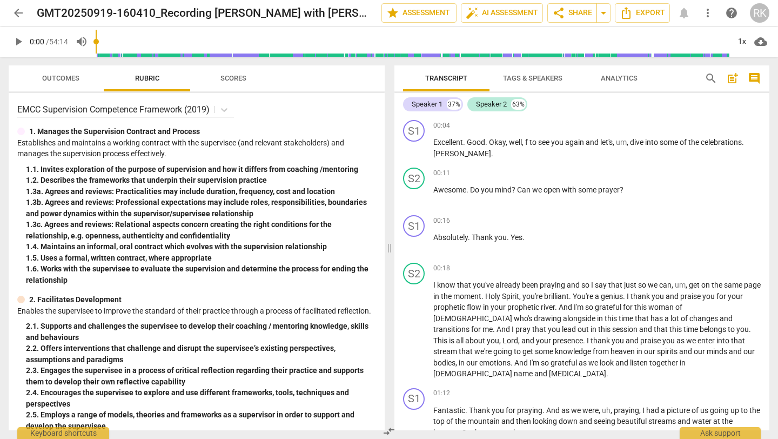
click at [541, 16] on span "help" at bounding box center [731, 12] width 13 height 13
click at [418, 8] on span "star Assessment" at bounding box center [418, 12] width 65 height 13
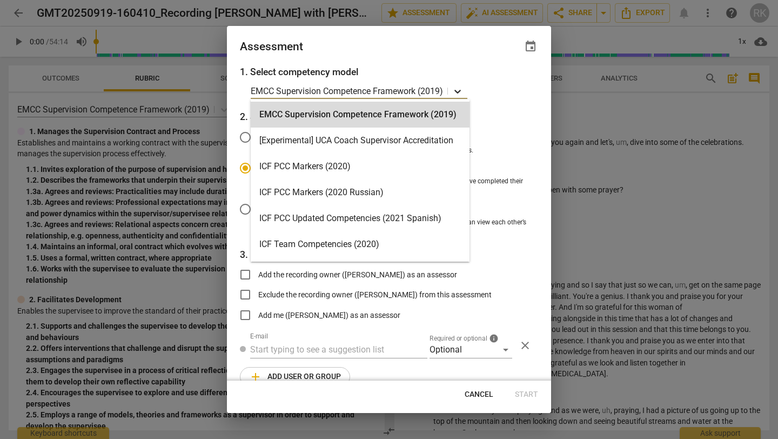
click at [459, 91] on icon at bounding box center [457, 91] width 11 height 11
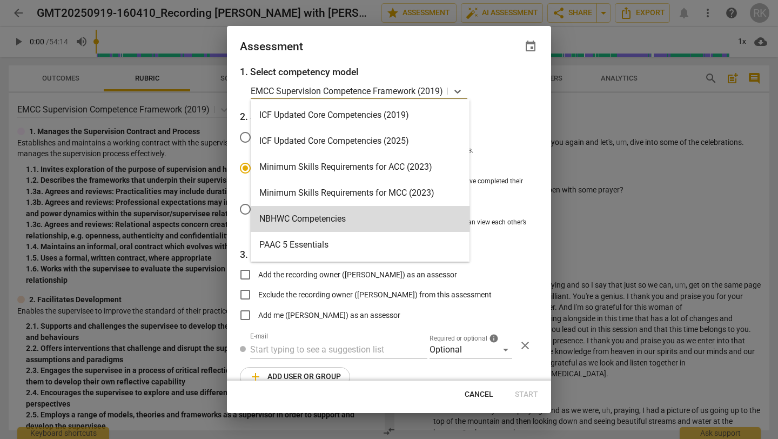
scroll to position [206, 0]
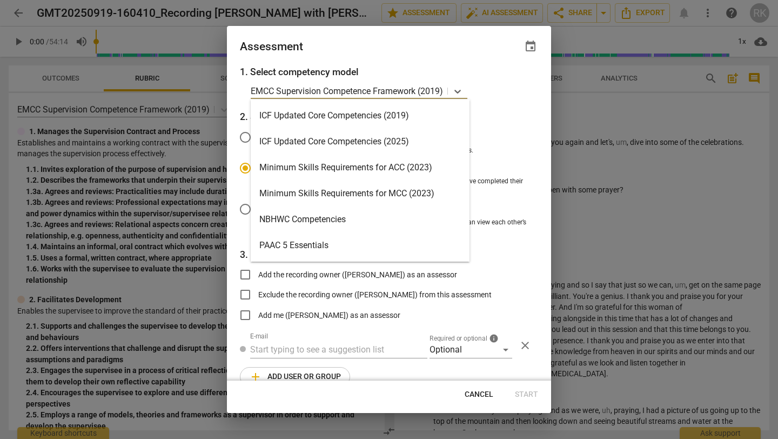
click at [344, 166] on div "Minimum Skills Requirements for ACC (2023)" at bounding box center [360, 168] width 219 height 26
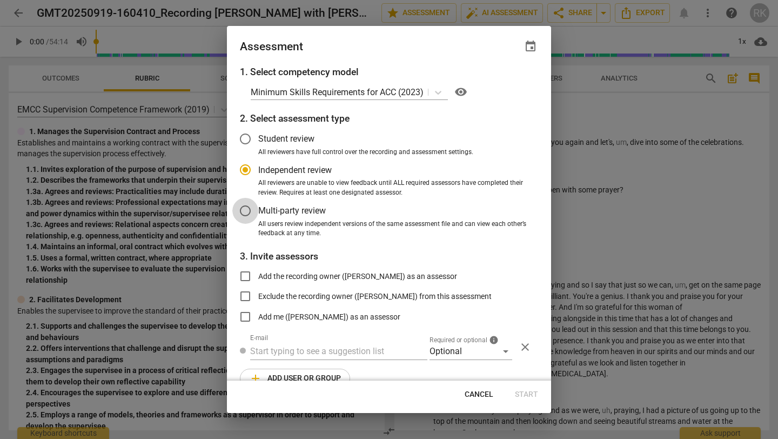
click at [248, 209] on input "Multi-party review" at bounding box center [245, 211] width 26 height 26
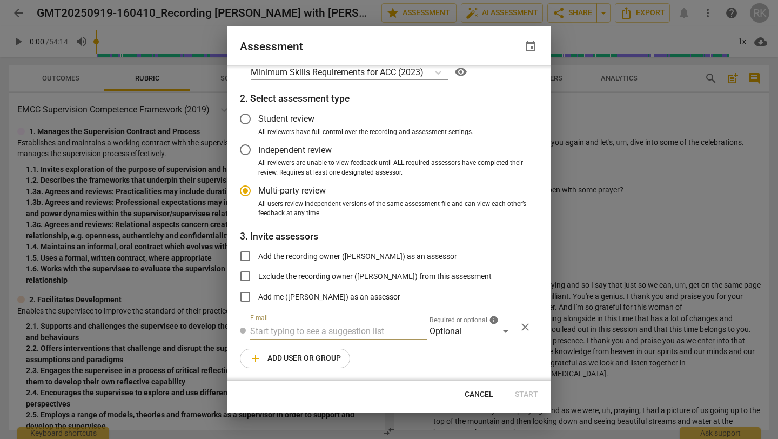
click at [306, 330] on input "text" at bounding box center [338, 331] width 177 height 17
click at [503, 329] on div "Optional" at bounding box center [471, 331] width 83 height 17
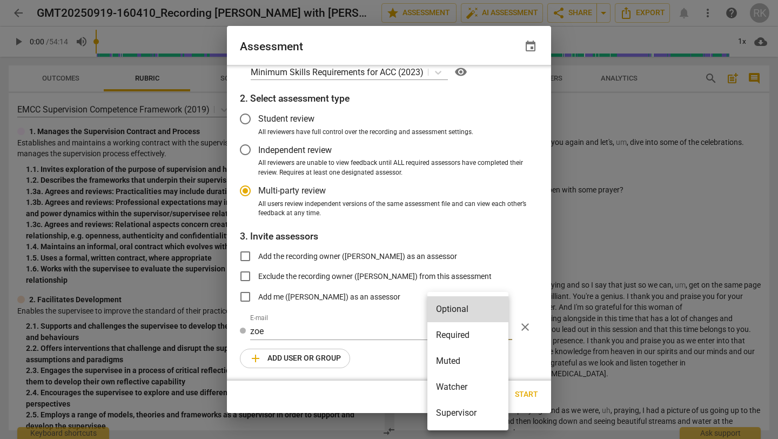
click at [468, 339] on li "Required" at bounding box center [468, 335] width 81 height 26
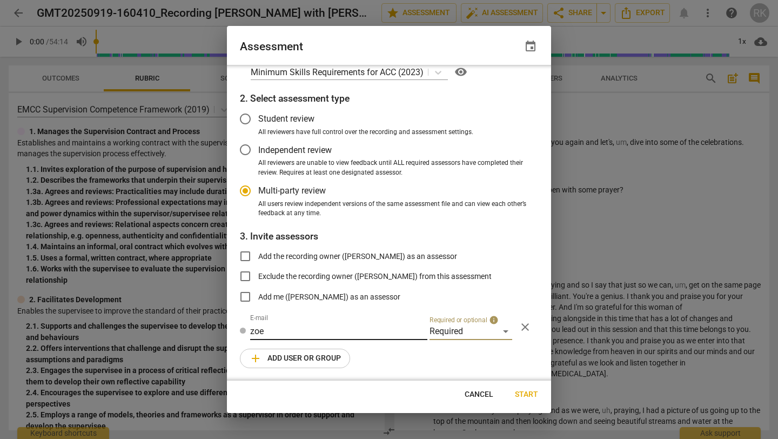
click at [296, 332] on input "zoe" at bounding box center [338, 331] width 177 height 17
click at [526, 361] on span "Start" at bounding box center [526, 394] width 23 height 11
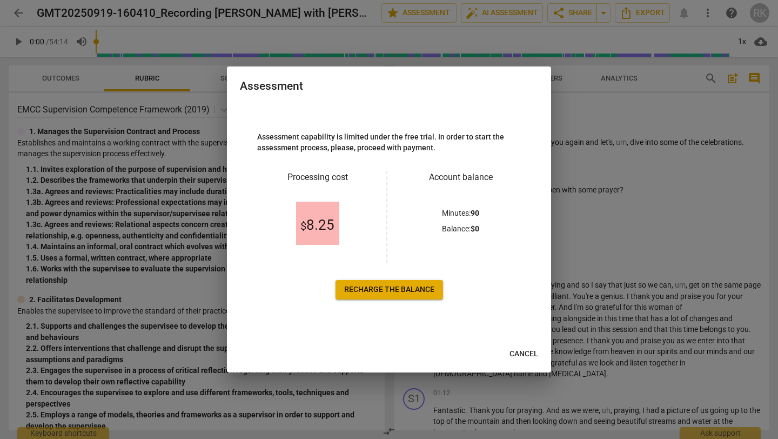
scroll to position [0, 0]
click at [524, 351] on span "Cancel" at bounding box center [524, 354] width 29 height 11
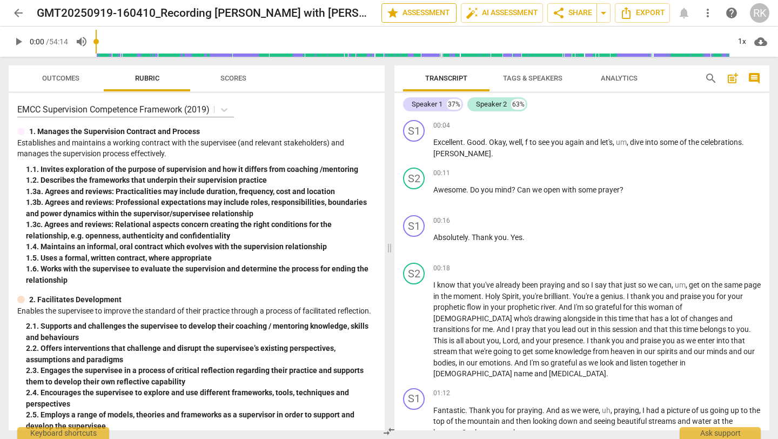
click at [406, 9] on span "star Assessment" at bounding box center [418, 12] width 65 height 13
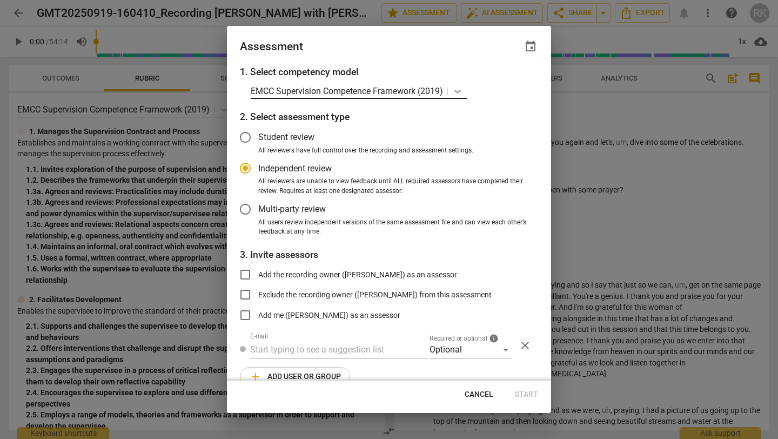
click at [459, 92] on icon at bounding box center [458, 92] width 6 height 4
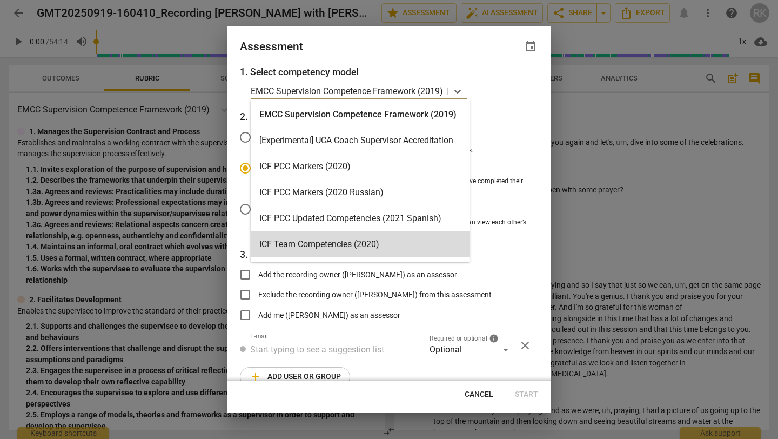
click at [476, 361] on span "Cancel" at bounding box center [479, 394] width 29 height 11
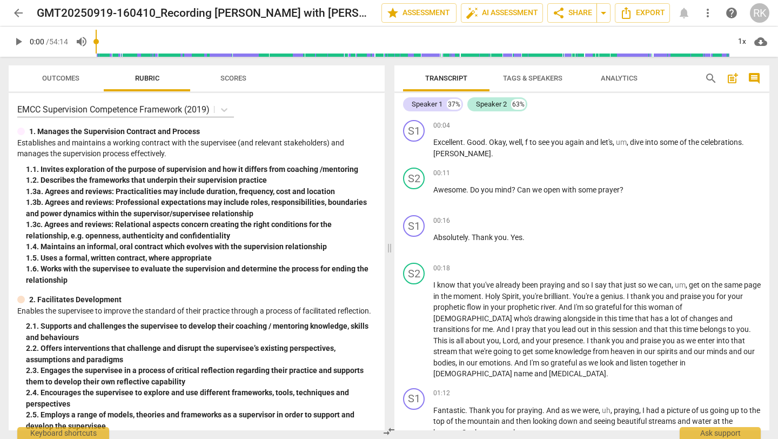
click at [541, 41] on span "cloud_download" at bounding box center [761, 41] width 13 height 13
click at [541, 108] on div at bounding box center [389, 219] width 778 height 439
click at [541, 12] on span "more_vert" at bounding box center [708, 12] width 13 height 13
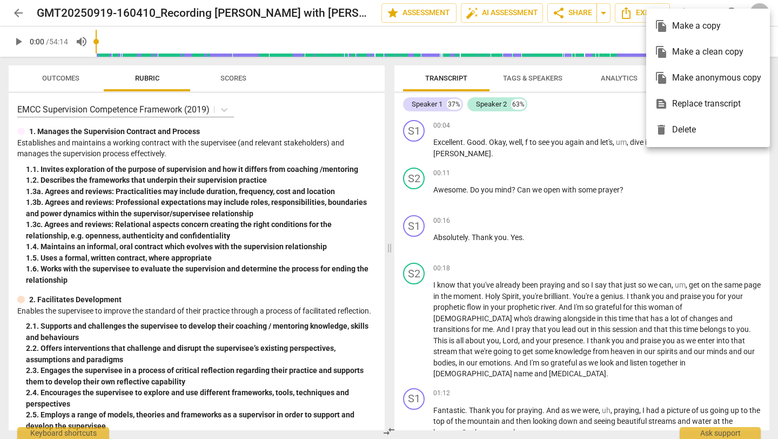
click at [541, 12] on ul "file_copy Make a copy file_copy Make a clean copy file_copy Make anonymous copy…" at bounding box center [708, 78] width 124 height 138
click at [541, 14] on div at bounding box center [389, 219] width 778 height 439
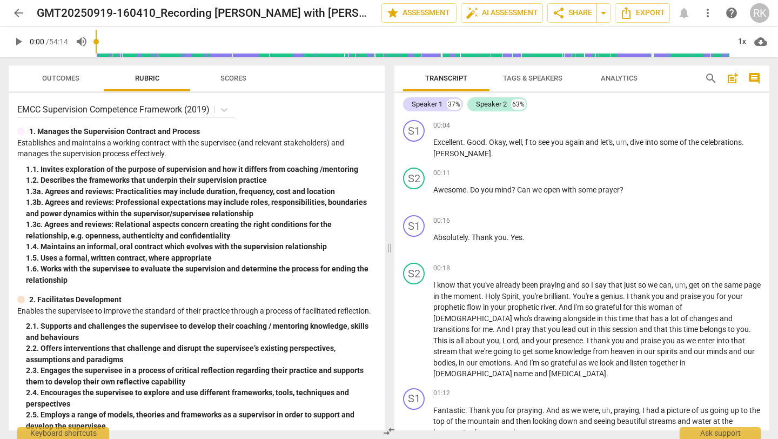
click at [541, 14] on span "Export" at bounding box center [642, 12] width 45 height 13
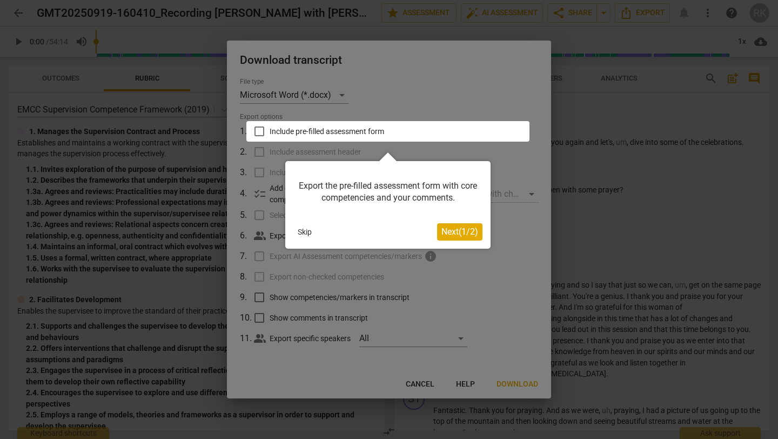
click at [305, 230] on button "Skip" at bounding box center [304, 232] width 23 height 16
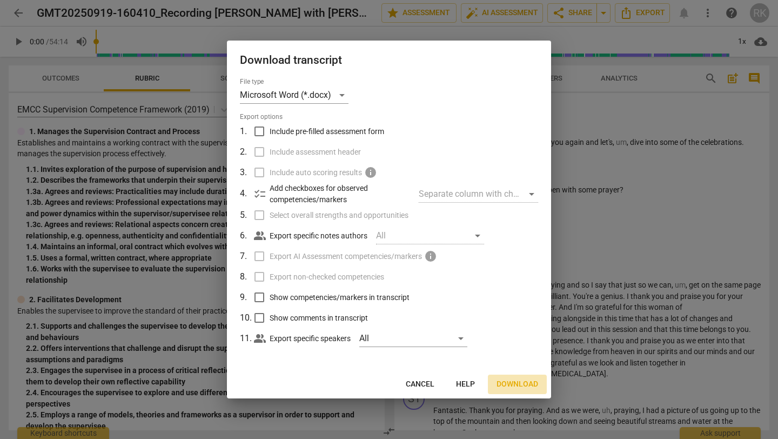
click at [508, 361] on span "Download" at bounding box center [518, 384] width 42 height 11
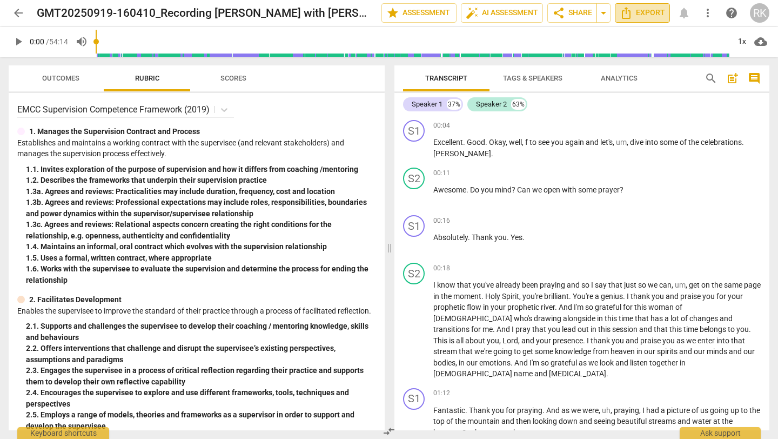
click at [541, 14] on icon "Export" at bounding box center [626, 12] width 13 height 13
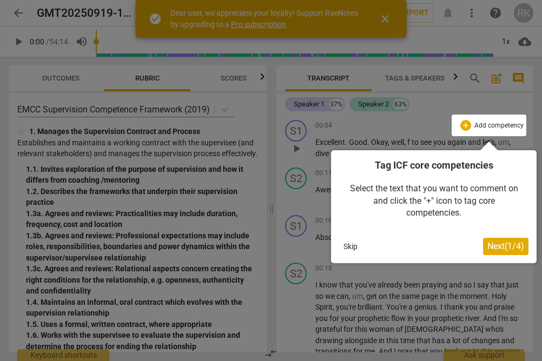
click at [351, 245] on button "Skip" at bounding box center [350, 246] width 23 height 16
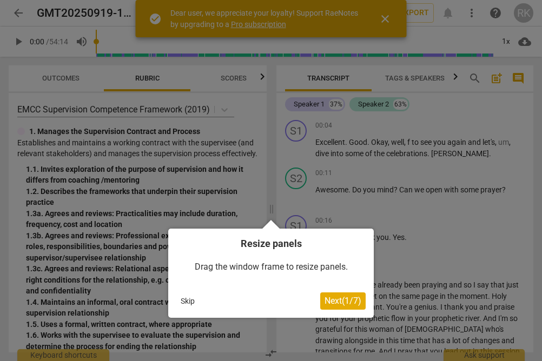
click at [188, 302] on button "Skip" at bounding box center [187, 301] width 23 height 16
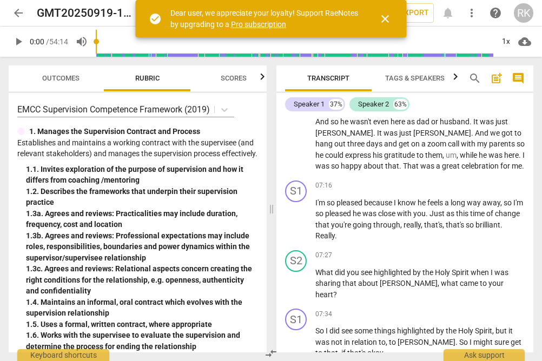
scroll to position [1842, 0]
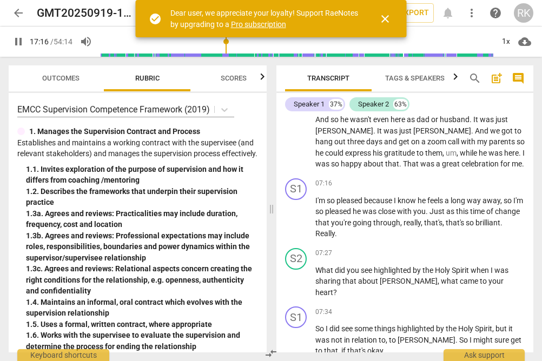
type input "1037"
